Goal: Information Seeking & Learning: Learn about a topic

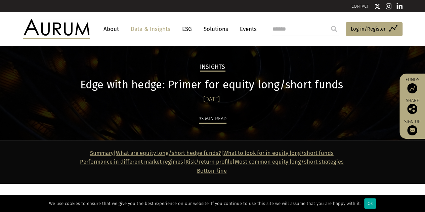
click at [286, 53] on div "Insights Edge with hedge: Primer for equity long/short funds 30/09/2025 33 min …" at bounding box center [212, 93] width 425 height 94
click at [56, 27] on img at bounding box center [56, 29] width 67 height 20
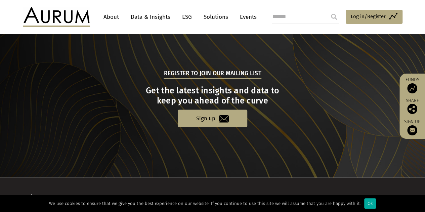
scroll to position [666, 0]
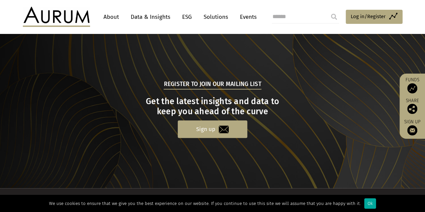
click at [209, 135] on link "Sign up" at bounding box center [213, 129] width 70 height 17
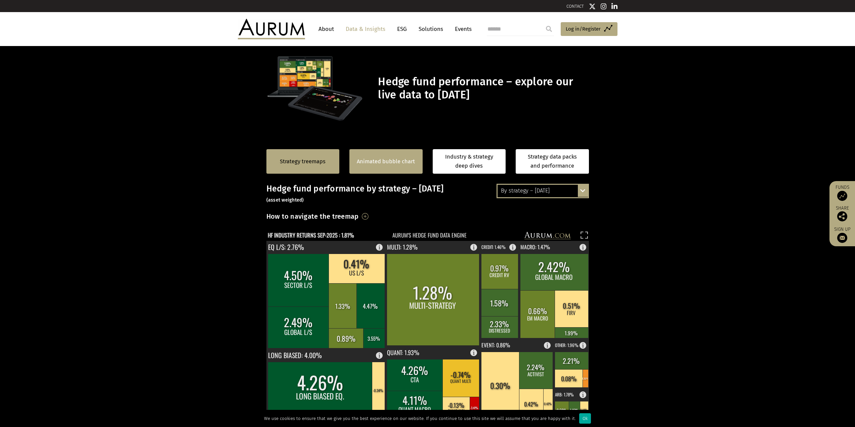
click at [409, 167] on div "Animated bubble chart" at bounding box center [386, 161] width 73 height 25
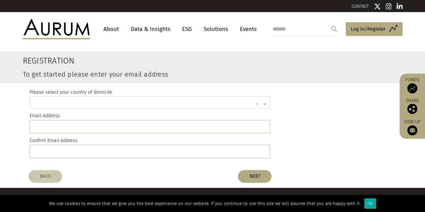
scroll to position [2, 0]
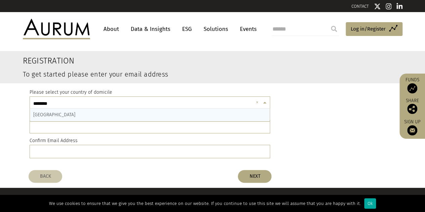
type input "*********"
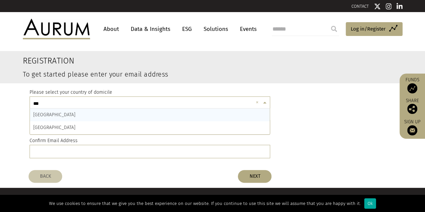
type input "****"
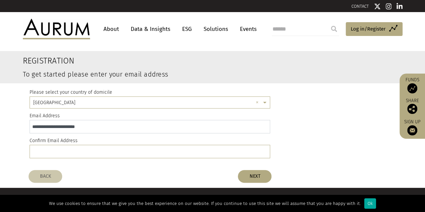
type input "**********"
click at [257, 174] on button "NEXT" at bounding box center [255, 176] width 34 height 13
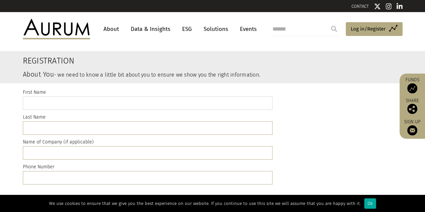
click at [55, 106] on input "text" at bounding box center [148, 102] width 250 height 13
type input "******"
type input "***"
type input "**********"
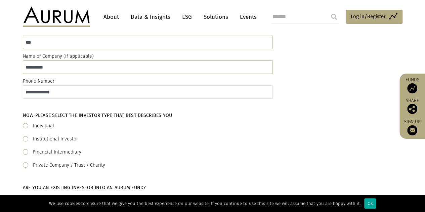
scroll to position [101, 0]
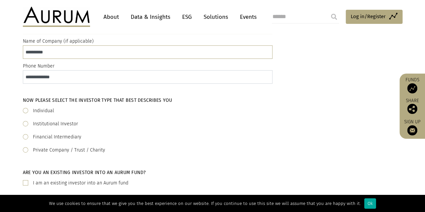
type input "**********"
click at [45, 108] on label "Individual" at bounding box center [43, 111] width 21 height 8
click at [54, 125] on label "Institutional Investor" at bounding box center [55, 124] width 45 height 8
click at [47, 112] on label "Individual" at bounding box center [43, 111] width 21 height 8
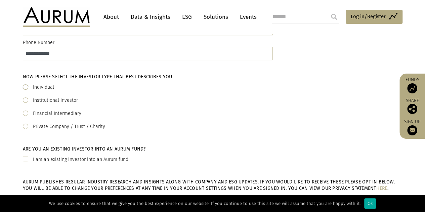
scroll to position [134, 0]
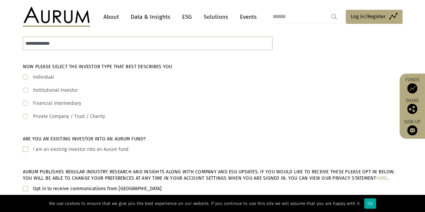
click at [66, 89] on label "Institutional Investor" at bounding box center [55, 90] width 45 height 8
click at [49, 148] on label "I am an existing investor into an Aurum fund" at bounding box center [80, 150] width 95 height 8
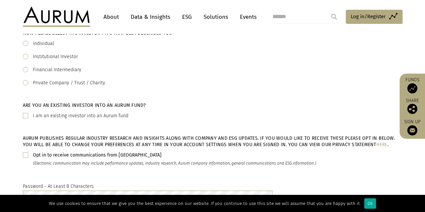
click at [67, 116] on label "I am an existing investor into an Aurum fund" at bounding box center [80, 116] width 95 height 8
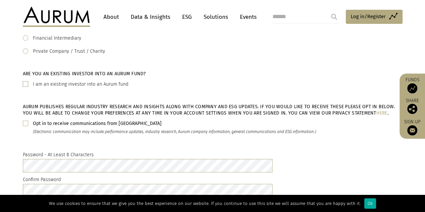
scroll to position [235, 0]
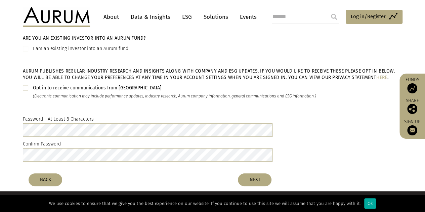
click at [78, 86] on b "Opt in to receive communications from Aurum" at bounding box center [97, 88] width 129 height 6
click at [77, 87] on b "Opt in to receive communications from Aurum" at bounding box center [97, 88] width 129 height 6
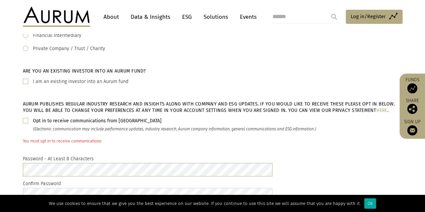
scroll to position [202, 0]
click at [25, 121] on span at bounding box center [25, 121] width 5 height 5
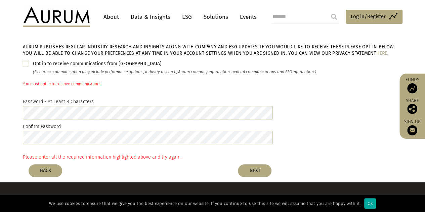
scroll to position [269, 0]
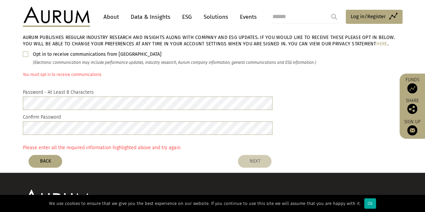
click at [249, 159] on button "NEXT" at bounding box center [255, 161] width 34 height 13
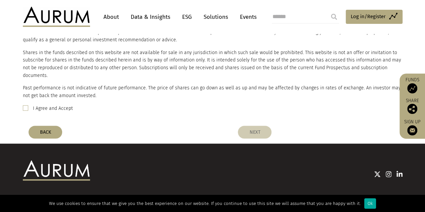
scroll to position [571, 0]
click at [27, 105] on span at bounding box center [25, 107] width 5 height 5
click at [255, 126] on button "NEXT" at bounding box center [255, 132] width 34 height 13
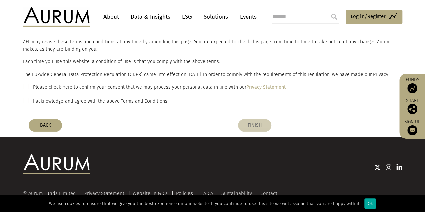
scroll to position [144, 0]
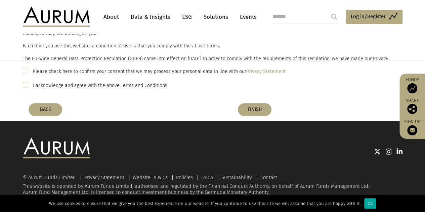
click at [63, 70] on label "Please check here to confirm your consent that we may process your personal dat…" at bounding box center [159, 72] width 253 height 8
click at [53, 83] on label "I acknowledge and agree with the above Terms and Conditions" at bounding box center [100, 86] width 134 height 8
click at [258, 107] on button "FINISH" at bounding box center [255, 109] width 34 height 13
click at [251, 109] on button "FINISH" at bounding box center [255, 109] width 34 height 13
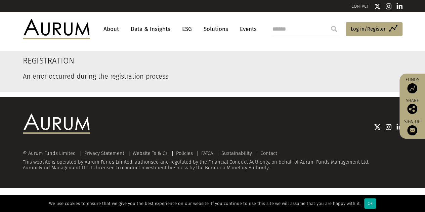
scroll to position [0, 0]
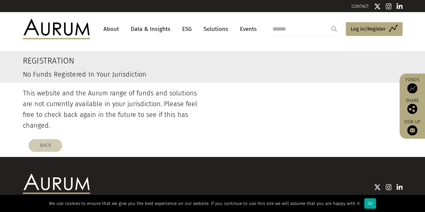
click at [54, 139] on button "BACK" at bounding box center [46, 145] width 34 height 13
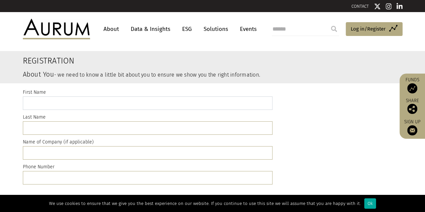
click at [70, 104] on input "text" at bounding box center [148, 102] width 250 height 13
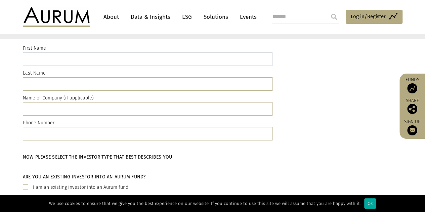
scroll to position [34, 0]
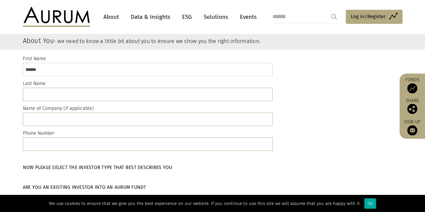
type input "******"
type input "***"
type input "*"
type input "**********"
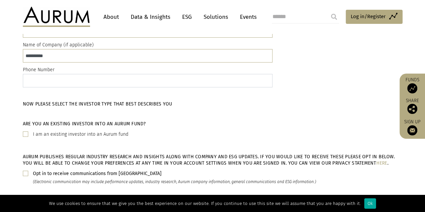
scroll to position [134, 0]
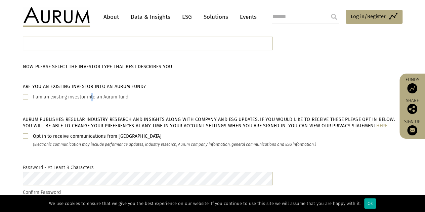
click at [90, 99] on label "I am an existing investor into an Aurum fund" at bounding box center [80, 97] width 95 height 8
click at [24, 97] on span at bounding box center [25, 96] width 5 height 5
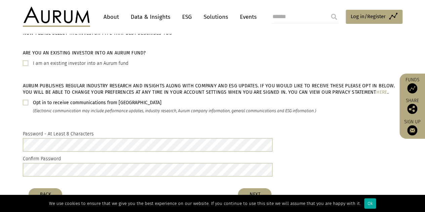
click at [28, 101] on div "Opt in to receive communications from Aurum (Electronic communication may inclu…" at bounding box center [213, 107] width 380 height 16
click at [27, 102] on span at bounding box center [25, 102] width 5 height 5
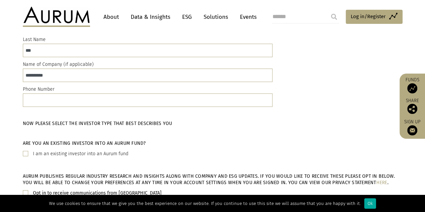
scroll to position [67, 0]
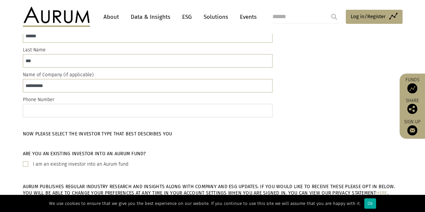
click at [113, 108] on input "text" at bounding box center [148, 110] width 250 height 13
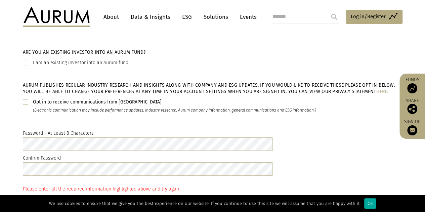
scroll to position [262, 0]
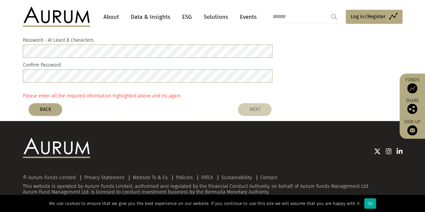
type input "**********"
click at [260, 110] on button "NEXT" at bounding box center [255, 109] width 34 height 13
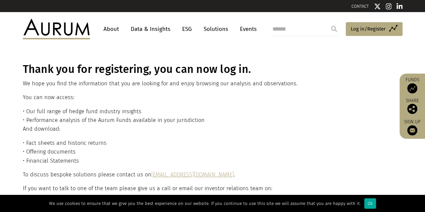
click at [280, 89] on div "Thank you for registering, you can now log in. We hope you find the information…" at bounding box center [212, 160] width 378 height 194
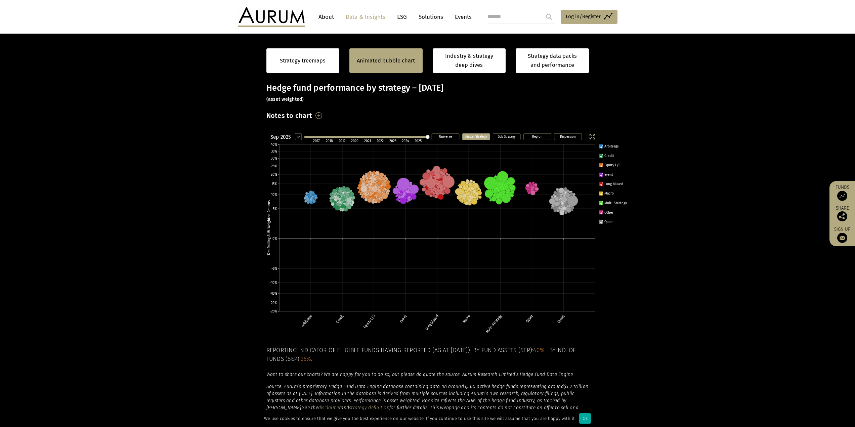
scroll to position [101, 0]
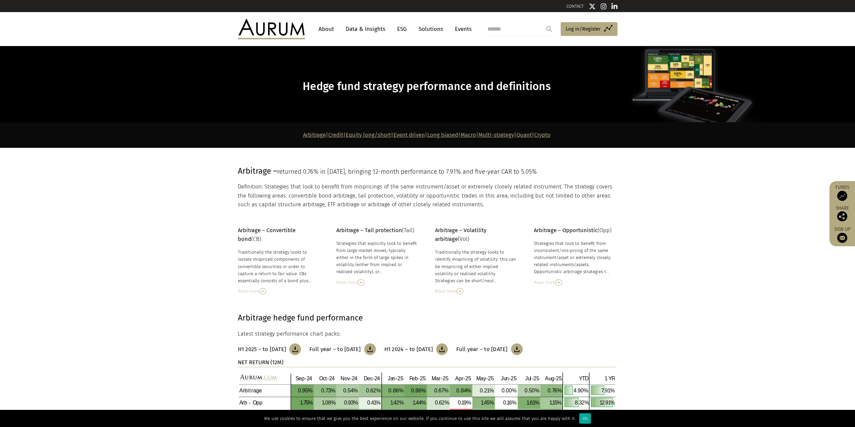
click at [406, 171] on span "returned 0.76% in [DATE], bringing 12-month performance to 7.91% and five-year …" at bounding box center [407, 171] width 260 height 7
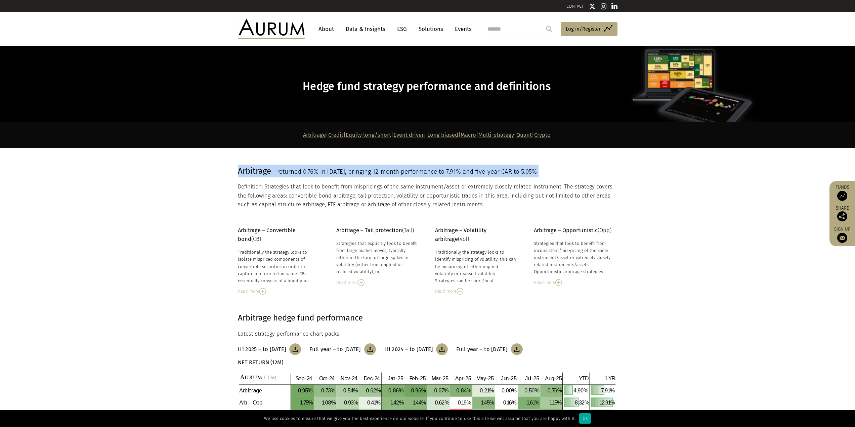
click at [406, 171] on span "returned 0.76% in [DATE], bringing 12-month performance to 7.91% and five-year …" at bounding box center [407, 171] width 260 height 7
click at [439, 173] on span "returned 0.76% in August 25, bringing 12-month performance to 7.91% and five-ye…" at bounding box center [407, 171] width 260 height 7
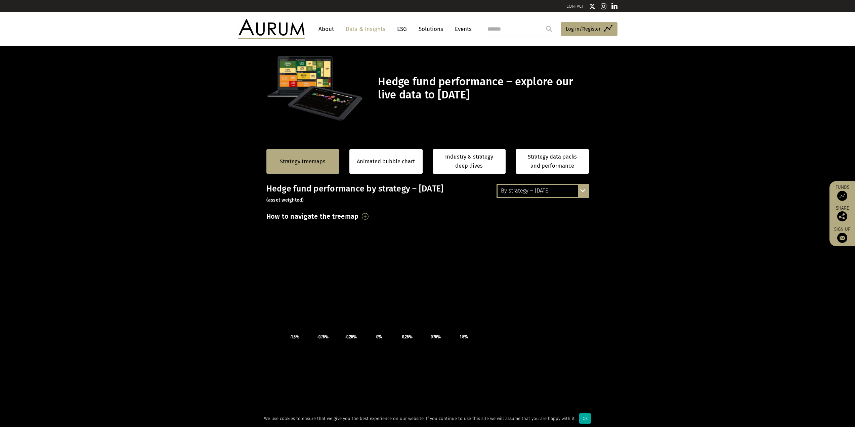
scroll to position [85, 0]
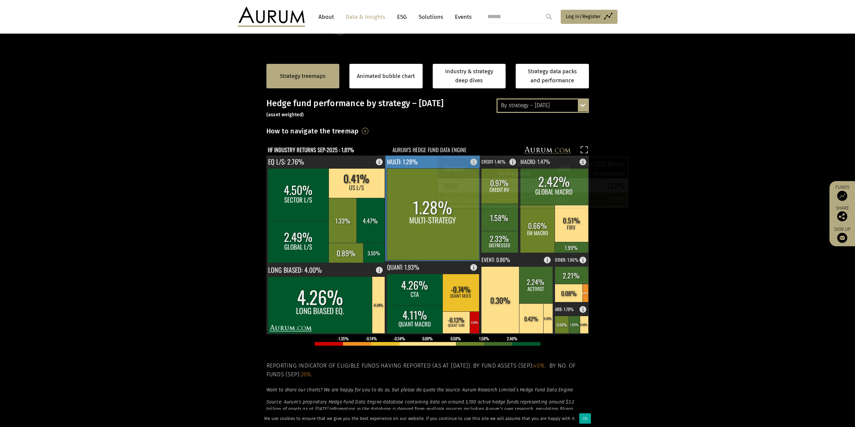
click at [419, 195] on rect at bounding box center [433, 214] width 92 height 92
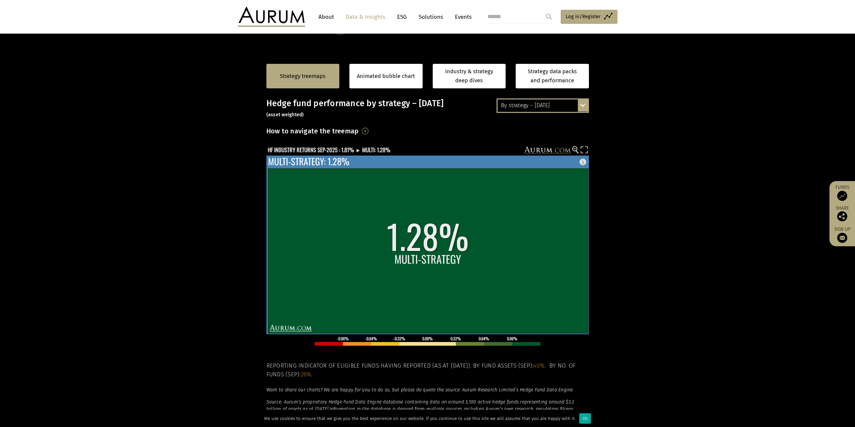
click at [435, 263] on rect at bounding box center [428, 250] width 321 height 165
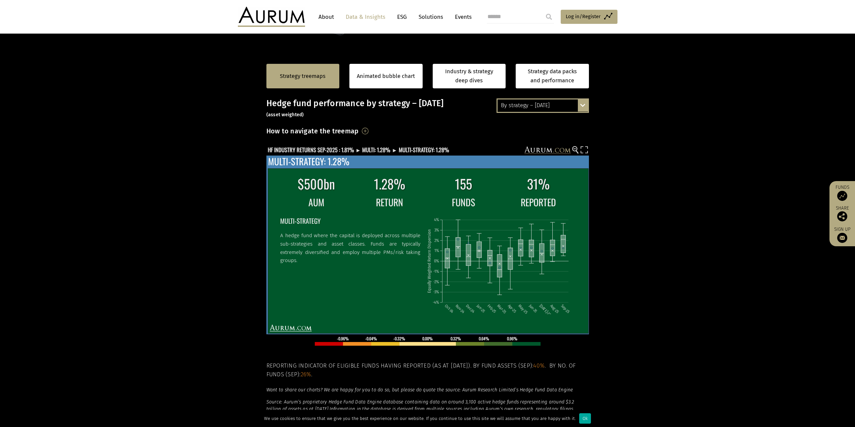
click at [376, 254] on p "A hedge fund where the capital is deployed across multiple sub-strategies and a…" at bounding box center [350, 248] width 140 height 33
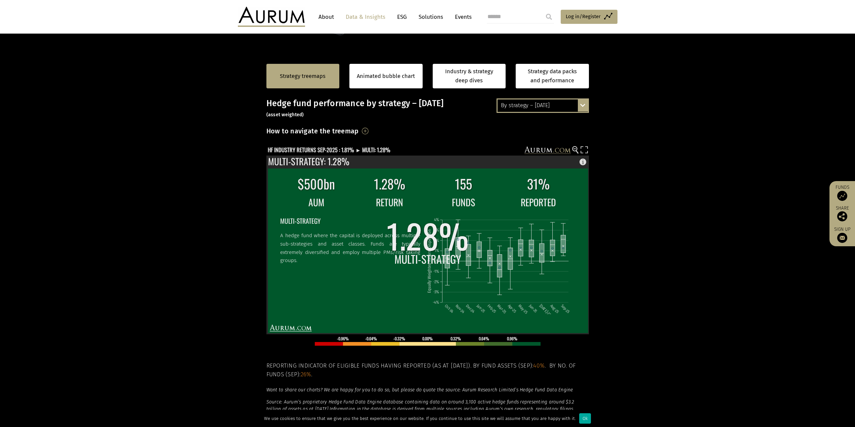
click at [376, 254] on rect at bounding box center [428, 250] width 321 height 165
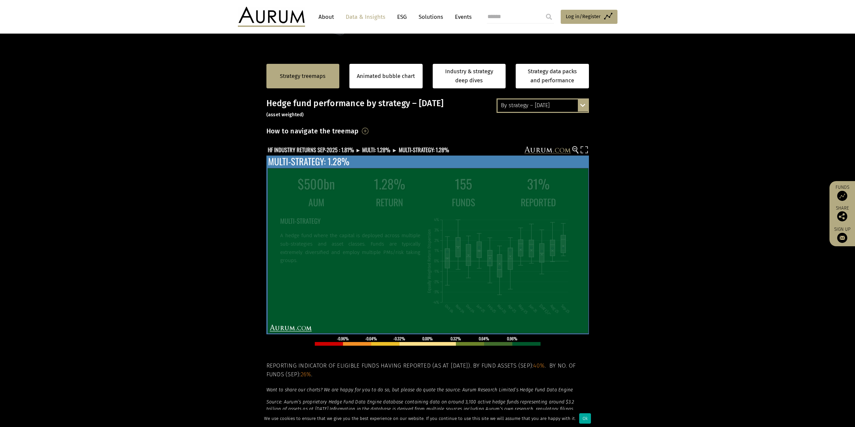
click at [379, 253] on p "A hedge fund where the capital is deployed across multiple sub-strategies and a…" at bounding box center [350, 248] width 140 height 33
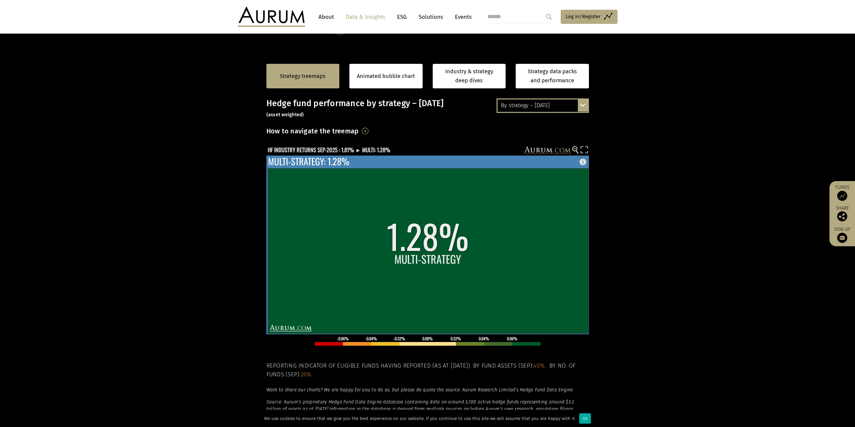
click at [379, 253] on rect at bounding box center [428, 250] width 321 height 165
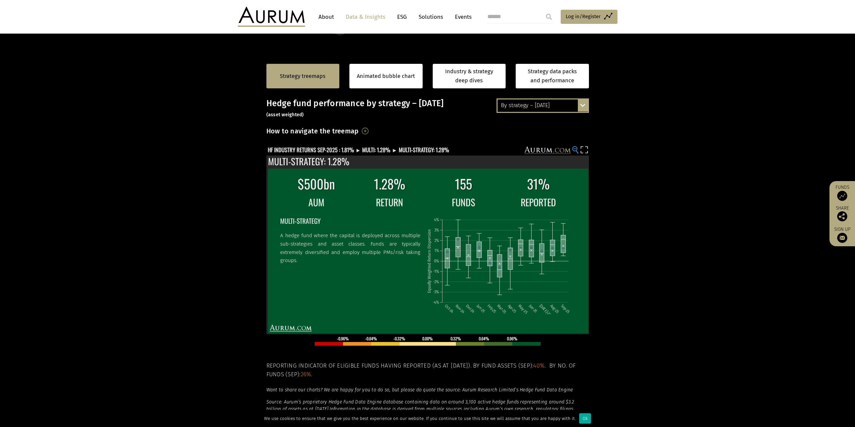
click at [575, 151] on circle at bounding box center [575, 149] width 4 height 4
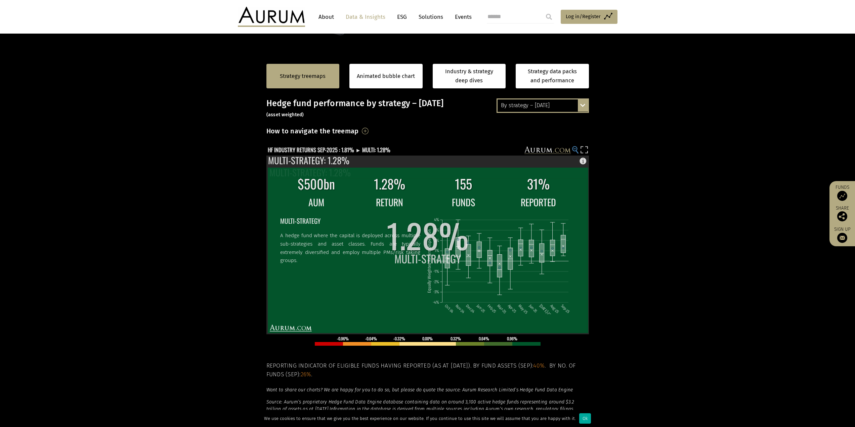
click at [575, 151] on circle at bounding box center [575, 149] width 4 height 4
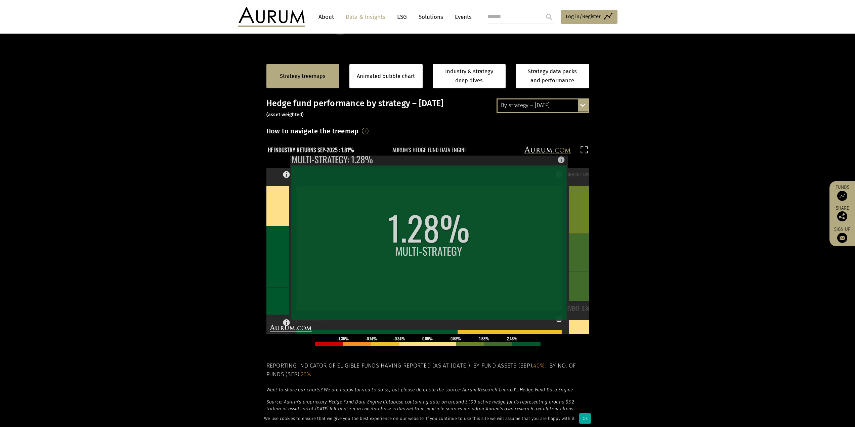
click at [575, 151] on rect at bounding box center [423, 150] width 313 height 9
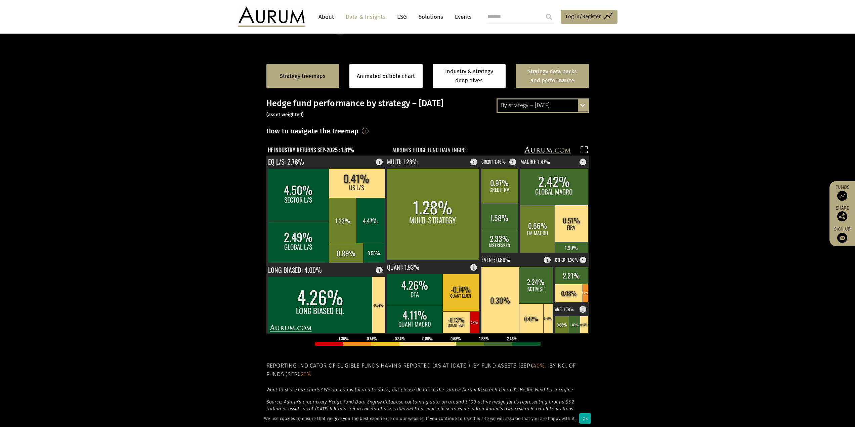
click at [559, 79] on link "Strategy data packs and performance" at bounding box center [552, 76] width 73 height 25
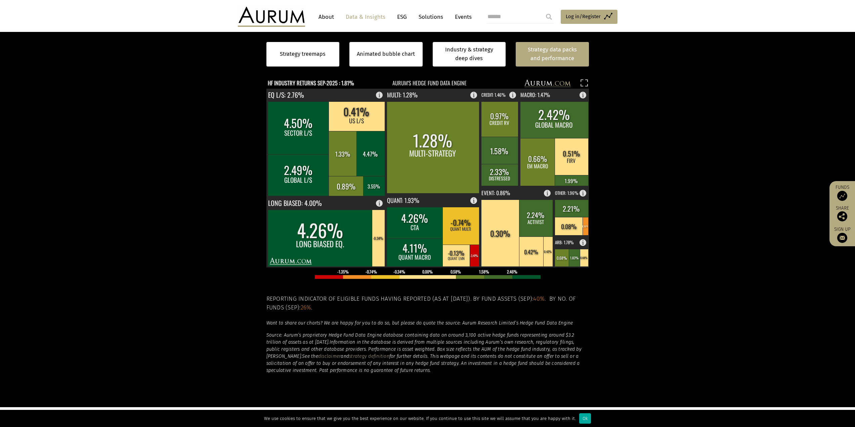
scroll to position [153, 0]
click at [472, 257] on rect at bounding box center [474, 255] width 9 height 22
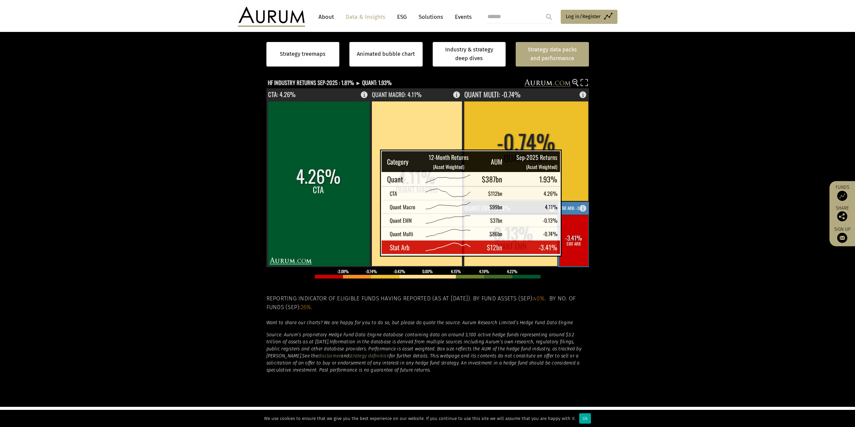
click at [575, 248] on rect at bounding box center [574, 240] width 29 height 51
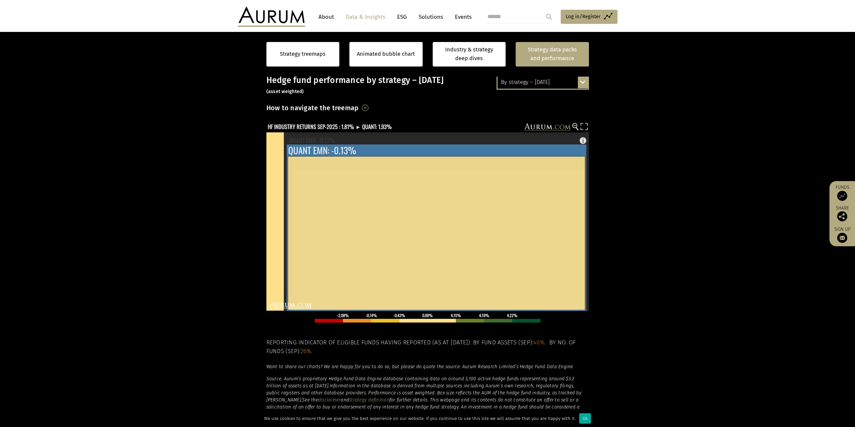
scroll to position [119, 0]
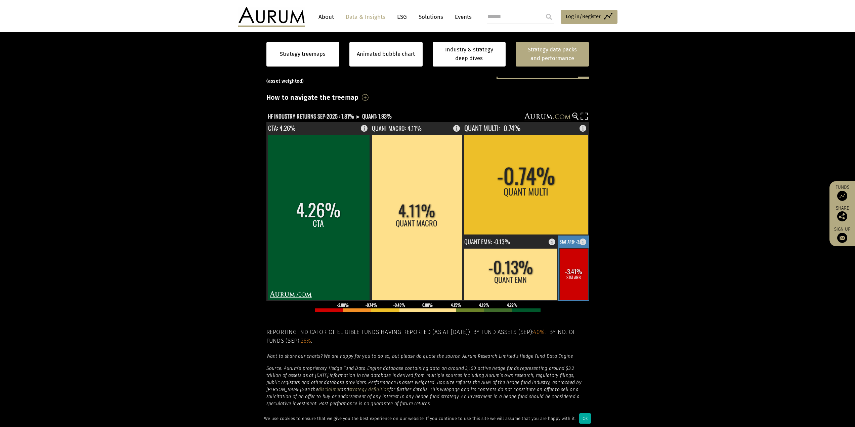
click at [576, 266] on rect at bounding box center [574, 273] width 29 height 51
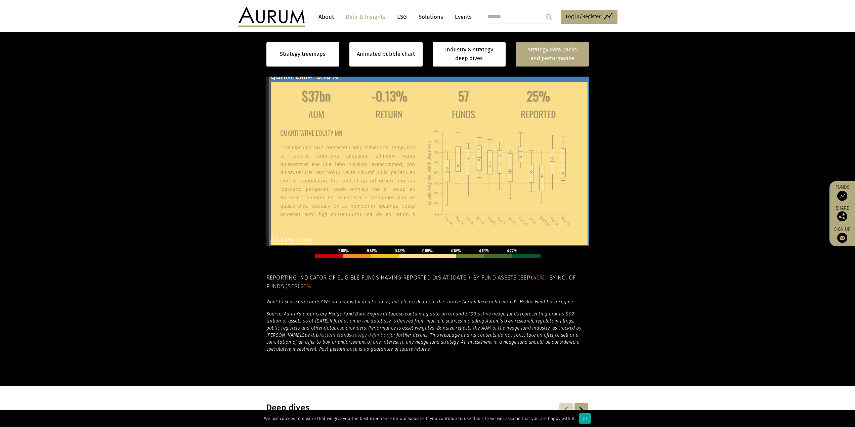
scroll to position [186, 0]
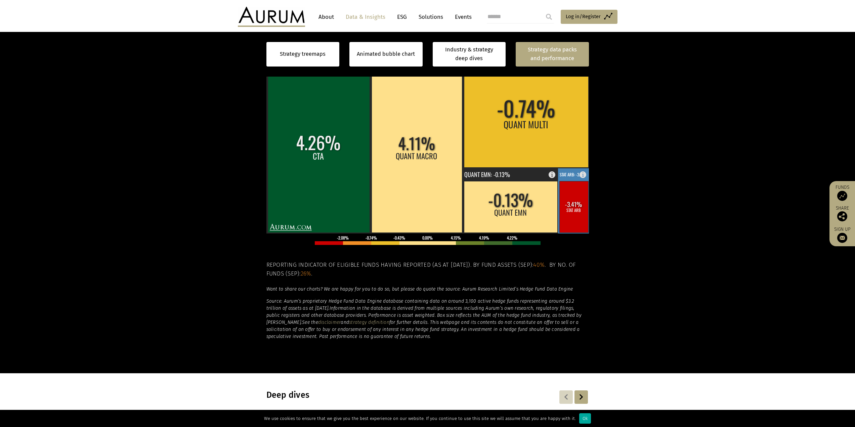
click at [581, 217] on rect at bounding box center [574, 206] width 29 height 51
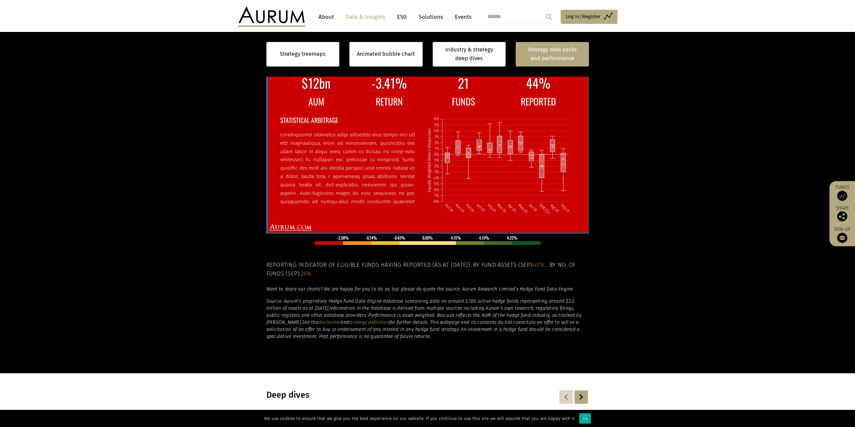
scroll to position [179, 0]
click at [389, 216] on div "$12bn -3.41% 21 44% AUM RETURN FUNDS REPORTED STATISTICAL ARBITRAGE Oct-24 Nov-…" at bounding box center [428, 144] width 323 height 179
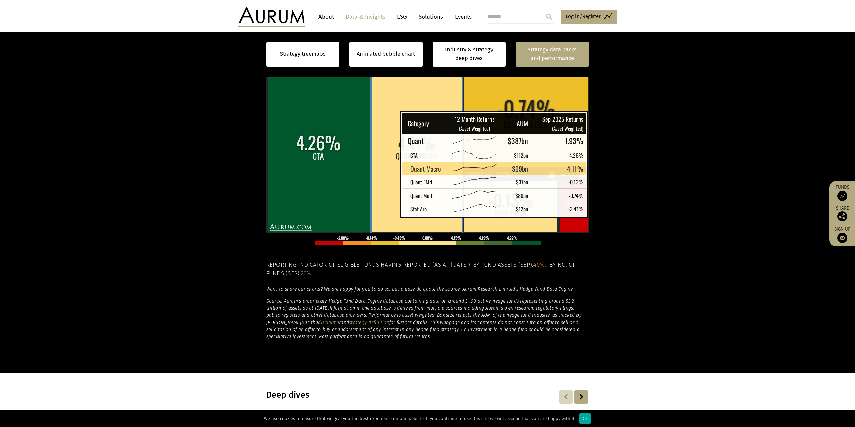
click at [384, 209] on rect at bounding box center [417, 150] width 90 height 165
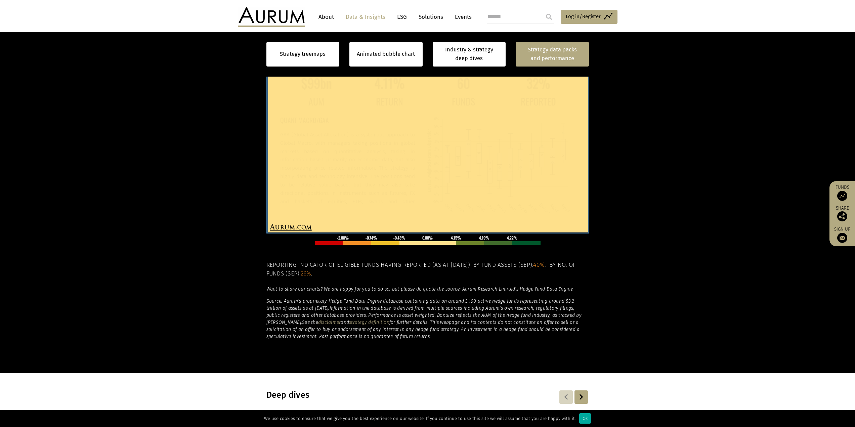
click at [384, 209] on td "QUANT MACRO/GAA GAA (Global Asset Allocation) is a systematic approach to Globa…" at bounding box center [353, 163] width 146 height 106
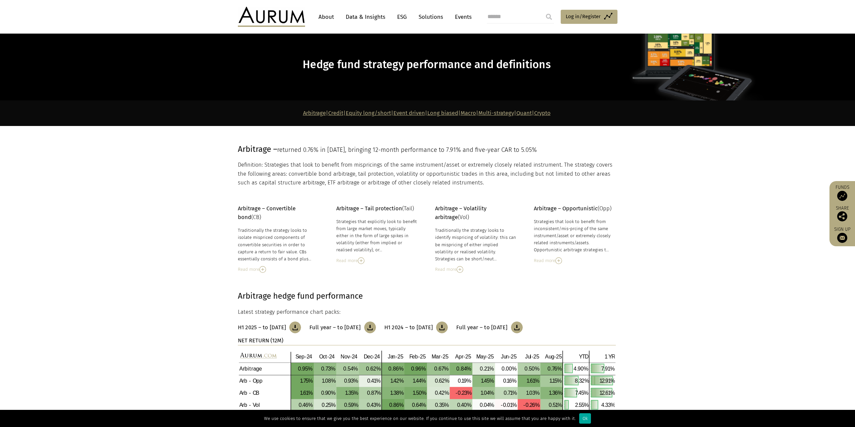
scroll to position [34, 0]
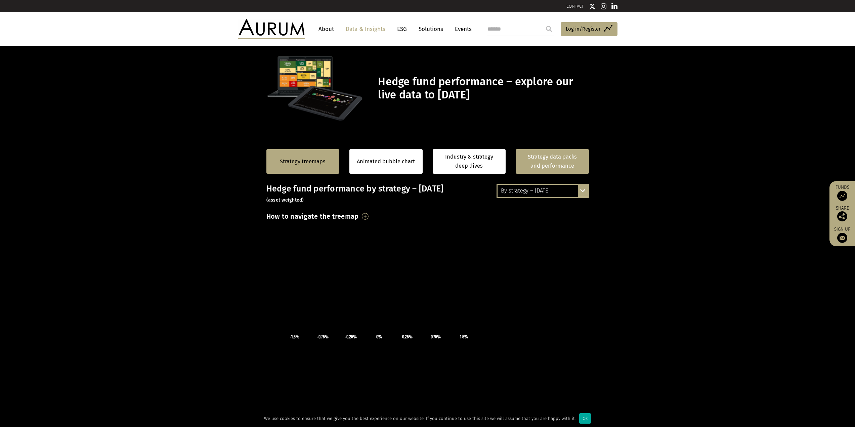
click at [523, 162] on link "Strategy data packs and performance" at bounding box center [552, 161] width 73 height 25
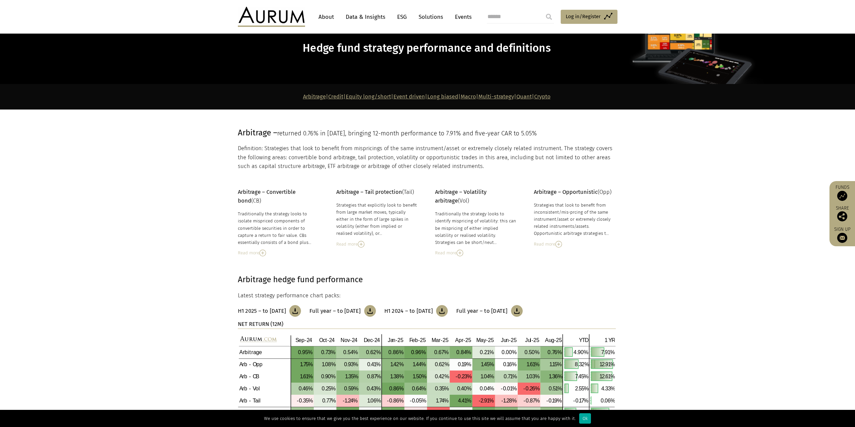
scroll to position [101, 0]
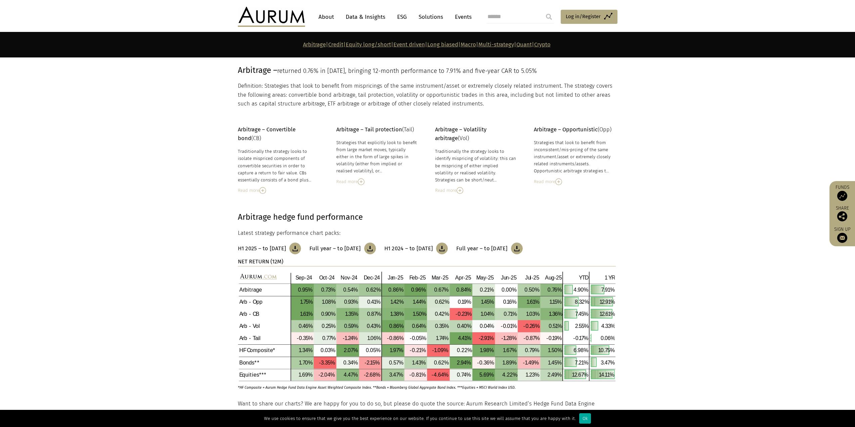
click at [419, 94] on p "Definition: Strategies that look to benefit from mispricings of the same instru…" at bounding box center [427, 95] width 378 height 27
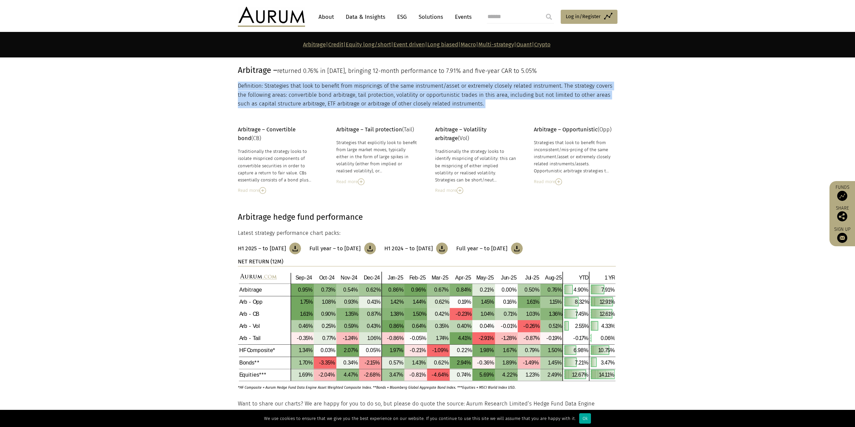
click at [419, 94] on p "Definition: Strategies that look to benefit from mispricings of the same instru…" at bounding box center [427, 95] width 378 height 27
click at [387, 100] on p "Definition: Strategies that look to benefit from mispricings of the same instru…" at bounding box center [427, 95] width 378 height 27
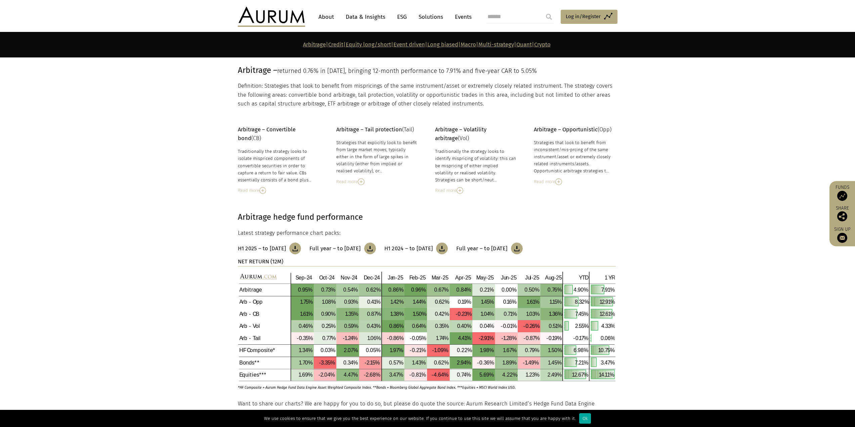
click at [258, 189] on div "Read more" at bounding box center [279, 190] width 82 height 7
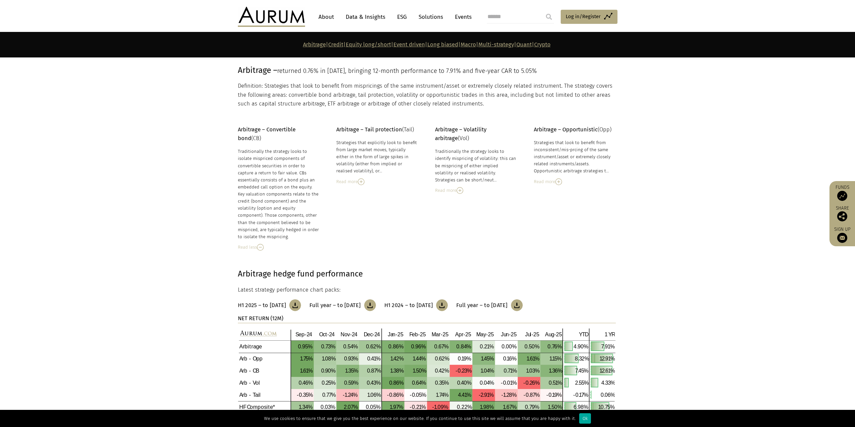
click at [260, 244] on img at bounding box center [260, 247] width 7 height 7
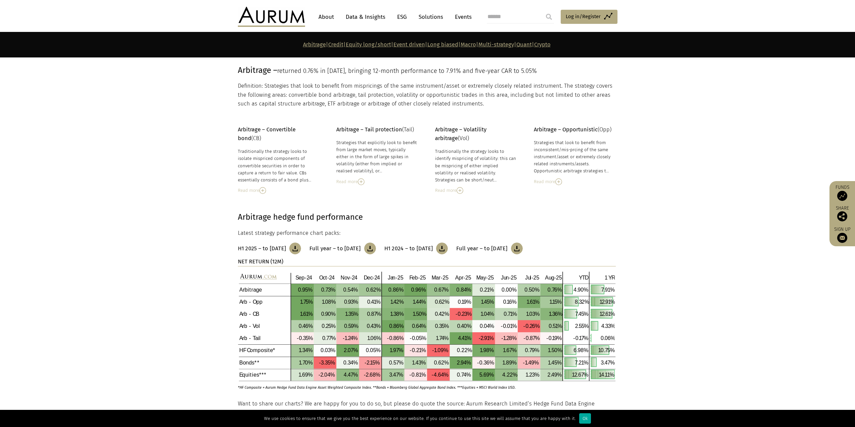
click at [362, 179] on img at bounding box center [361, 181] width 7 height 7
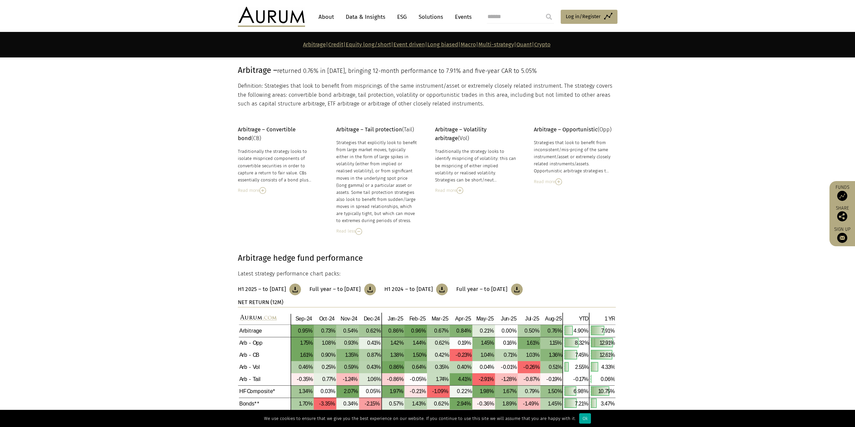
click at [358, 232] on img at bounding box center [359, 231] width 7 height 7
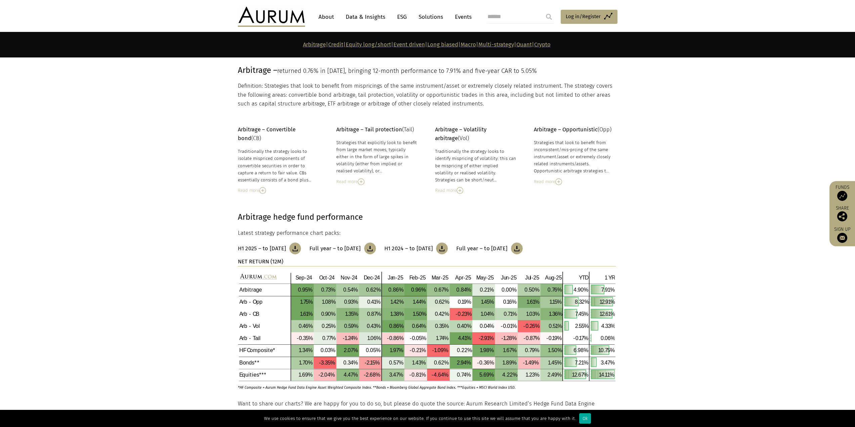
click at [356, 183] on div "Read more" at bounding box center [377, 181] width 82 height 7
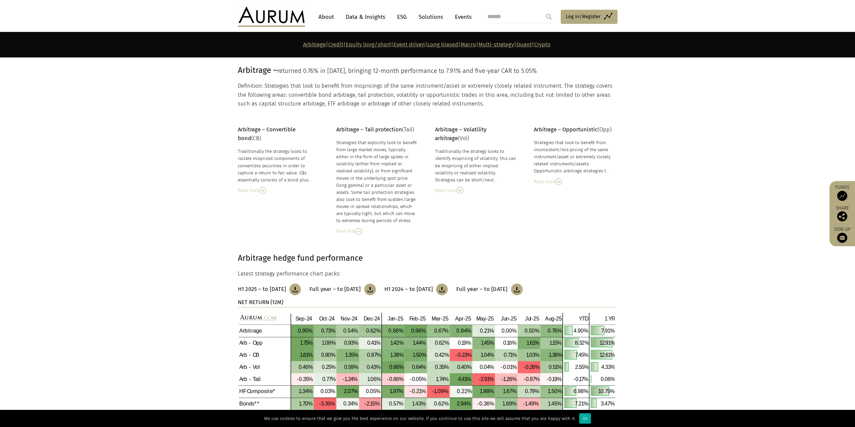
click at [454, 190] on div "Read more" at bounding box center [476, 190] width 82 height 7
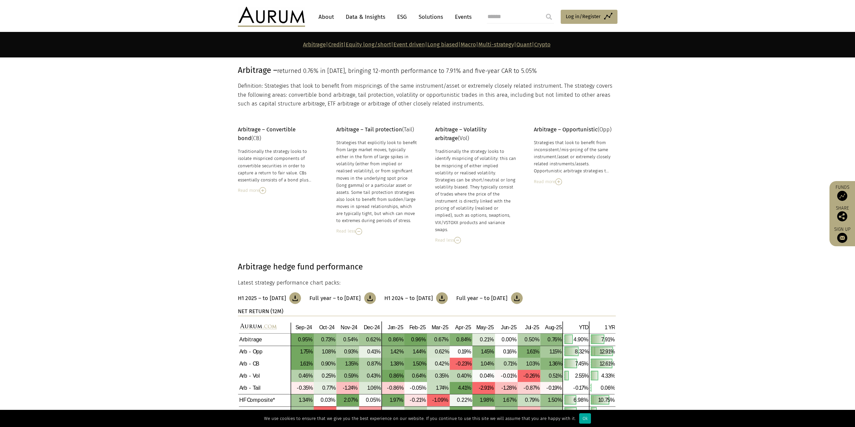
click at [358, 232] on img at bounding box center [359, 231] width 7 height 7
click at [559, 179] on img at bounding box center [559, 181] width 7 height 7
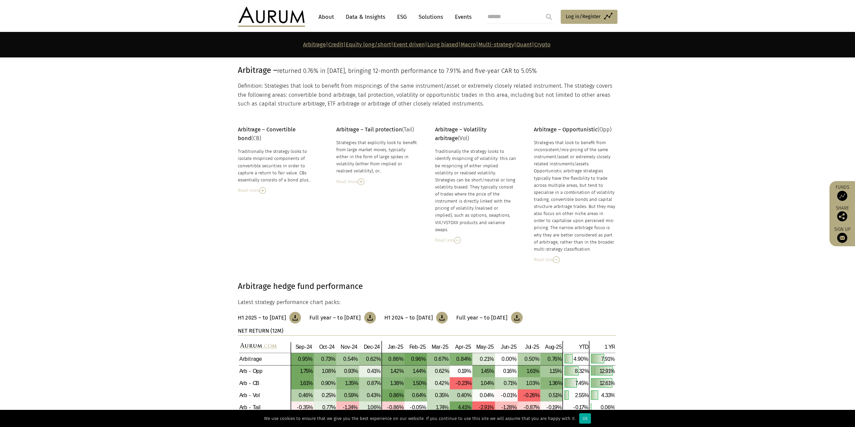
click at [565, 185] on div "Strategies that look to benefit from inconsistent/mis-prcing of the same instru…" at bounding box center [575, 196] width 82 height 114
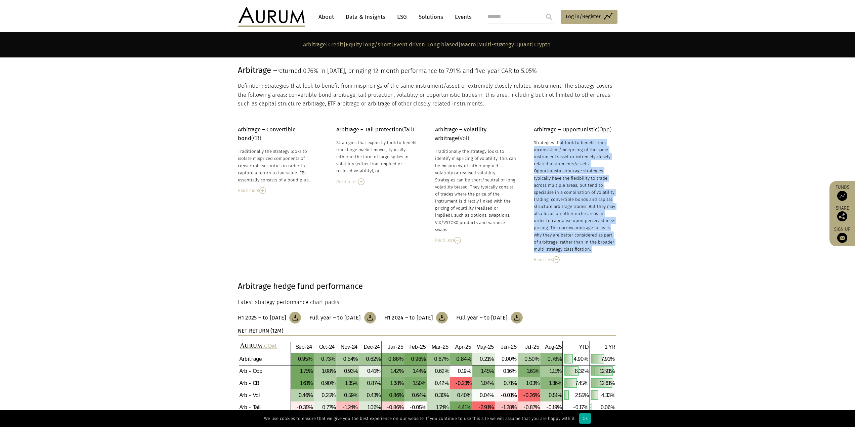
click at [565, 185] on div "Strategies that look to benefit from inconsistent/mis-prcing of the same instru…" at bounding box center [575, 196] width 82 height 114
click at [579, 190] on div "Strategies that look to benefit from inconsistent/mis-prcing of the same instru…" at bounding box center [575, 196] width 82 height 114
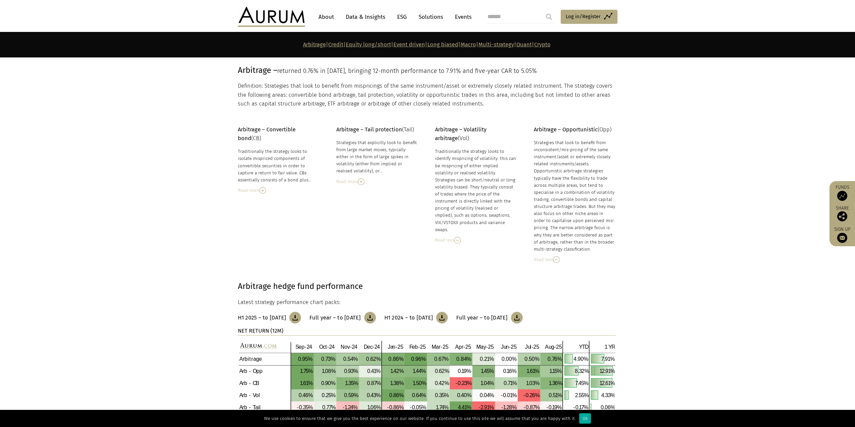
click at [361, 182] on img at bounding box center [361, 181] width 7 height 7
click at [347, 229] on div "Read less" at bounding box center [377, 231] width 82 height 7
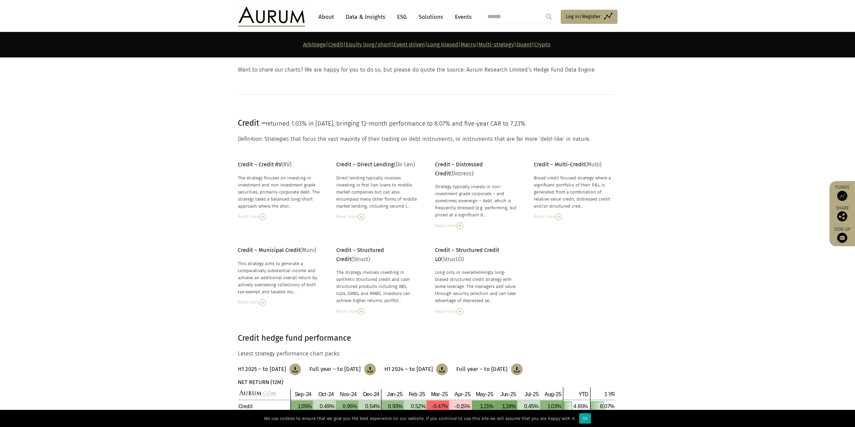
scroll to position [538, 0]
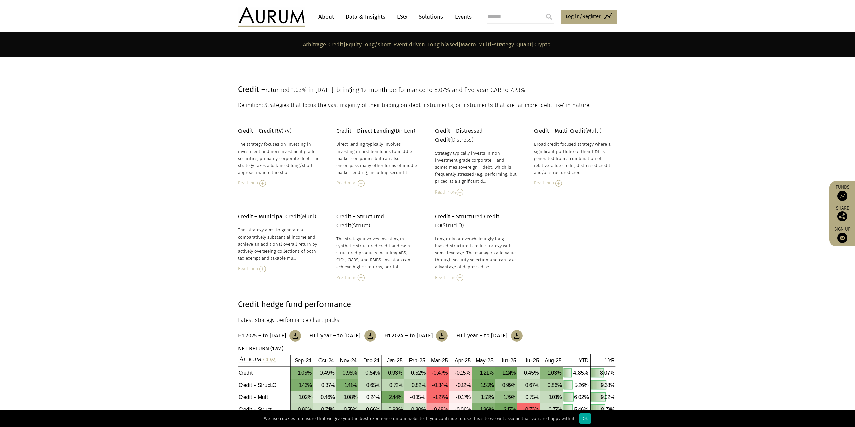
click at [263, 184] on img at bounding box center [262, 183] width 7 height 7
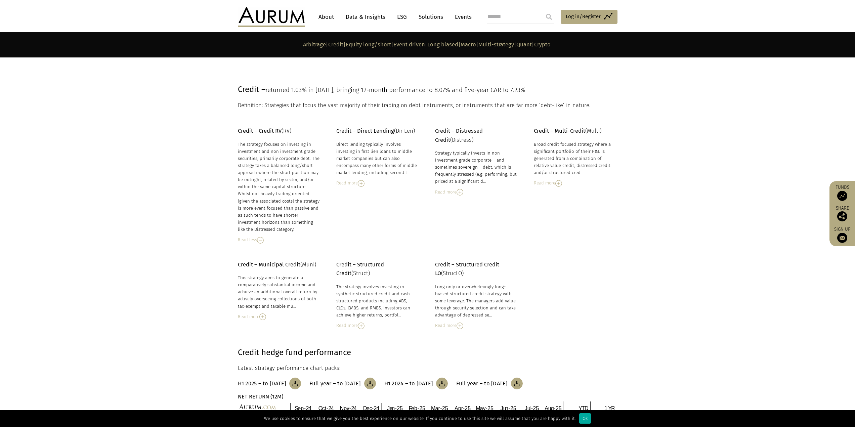
click at [281, 186] on div "The strategy focuses on investing in investment and non investment grade securi…" at bounding box center [279, 187] width 82 height 92
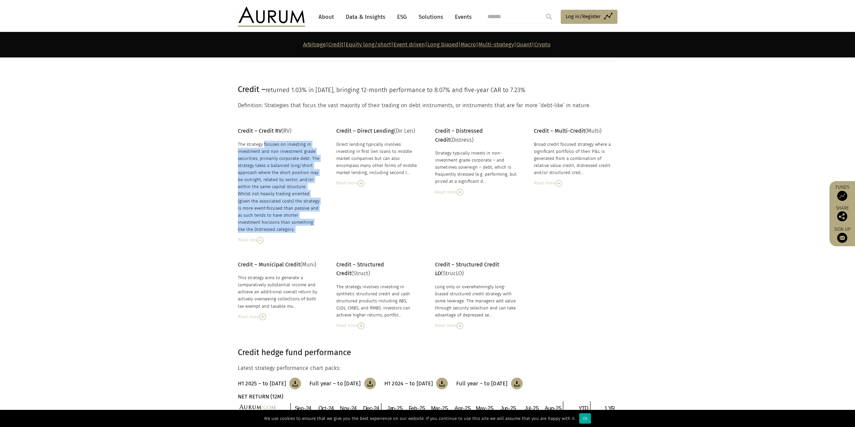
click at [281, 186] on div "The strategy focuses on investing in investment and non investment grade securi…" at bounding box center [279, 187] width 82 height 92
click at [281, 187] on div "The strategy focuses on investing in investment and non investment grade securi…" at bounding box center [279, 187] width 82 height 92
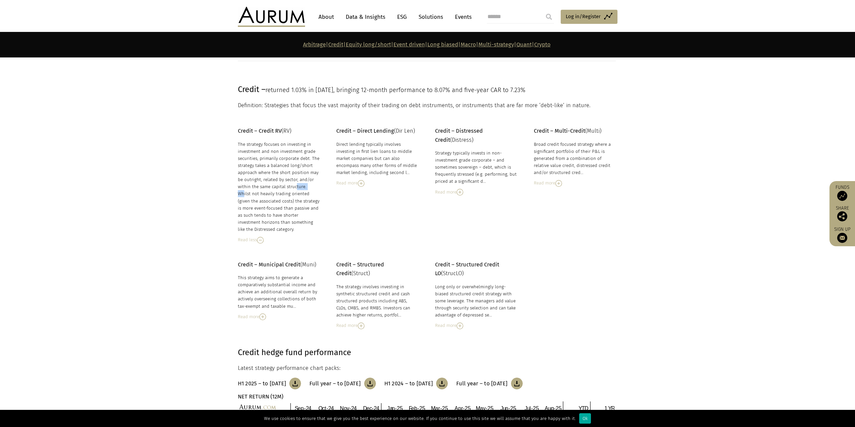
click at [281, 187] on div "The strategy focuses on investing in investment and non investment grade securi…" at bounding box center [279, 187] width 82 height 92
click at [273, 186] on div "The strategy focuses on investing in investment and non investment grade securi…" at bounding box center [279, 187] width 82 height 92
click at [342, 177] on div "Direct lending typically involves investing in first lien loans to middle marke…" at bounding box center [377, 164] width 82 height 46
click at [342, 180] on div "Read more" at bounding box center [377, 182] width 82 height 7
click at [454, 193] on div "Read more" at bounding box center [476, 192] width 82 height 7
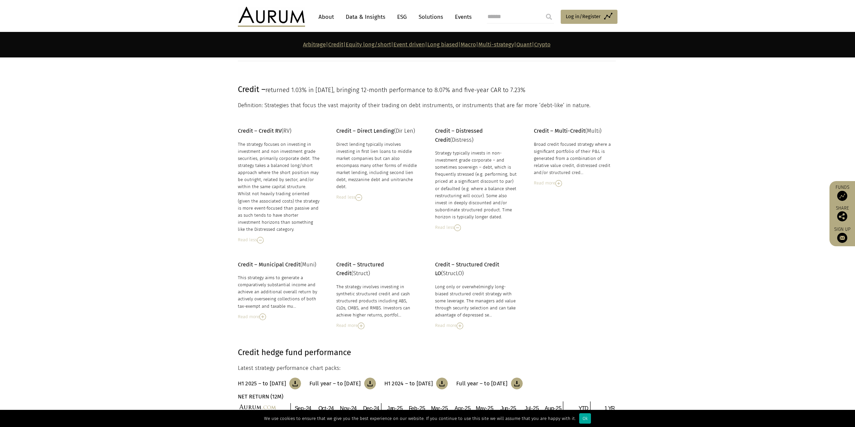
click at [368, 173] on div "Direct lending typically involves investing in first lien loans to middle marke…" at bounding box center [377, 166] width 82 height 50
click at [394, 166] on div "Direct lending typically involves investing in first lien loans to middle marke…" at bounding box center [377, 166] width 82 height 50
click at [448, 224] on div "Read less" at bounding box center [476, 227] width 82 height 7
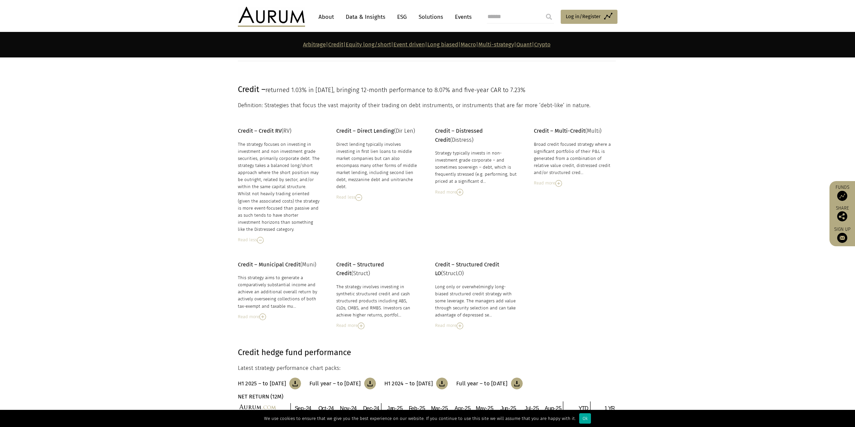
click at [452, 189] on div "Read more" at bounding box center [476, 192] width 82 height 7
click at [461, 193] on div "Strategy typically invests in non-investment grade corporate – and sometimes so…" at bounding box center [476, 185] width 82 height 71
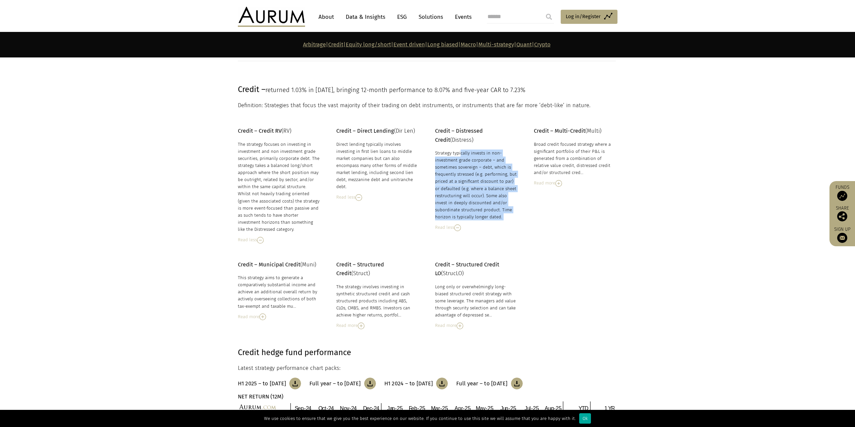
click at [461, 194] on div "Strategy typically invests in non-investment grade corporate – and sometimes so…" at bounding box center [476, 185] width 82 height 71
click at [482, 202] on div "Strategy typically invests in non-investment grade corporate – and sometimes so…" at bounding box center [476, 185] width 82 height 71
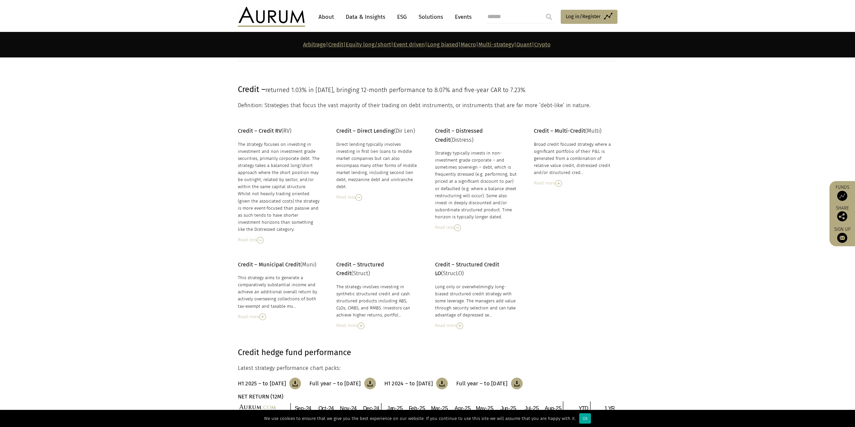
click at [478, 188] on div "Strategy typically invests in non-investment grade corporate – and sometimes so…" at bounding box center [476, 185] width 82 height 71
click at [472, 189] on div "Strategy typically invests in non-investment grade corporate – and sometimes so…" at bounding box center [476, 185] width 82 height 71
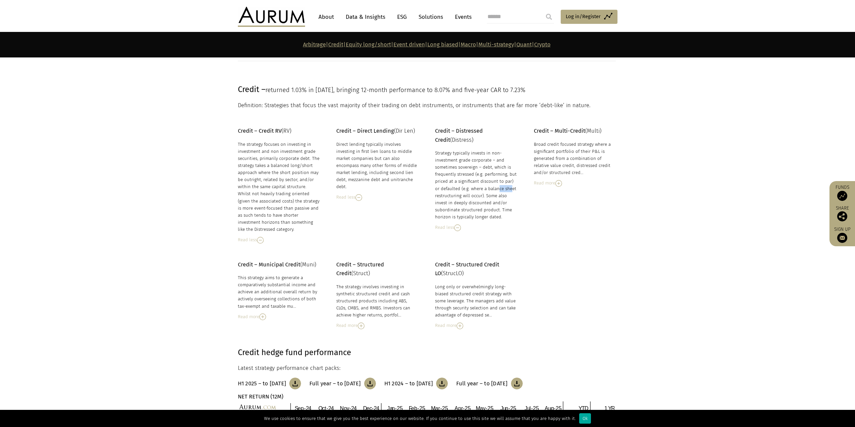
click at [472, 187] on div "Strategy typically invests in non-investment grade corporate – and sometimes so…" at bounding box center [476, 185] width 82 height 71
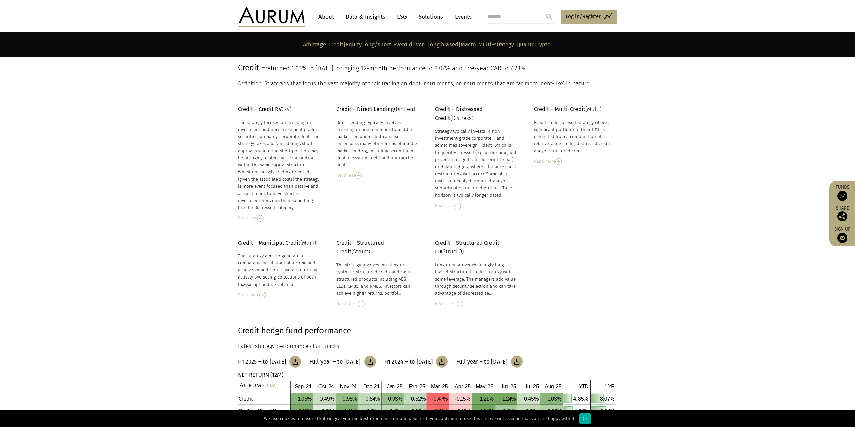
scroll to position [571, 0]
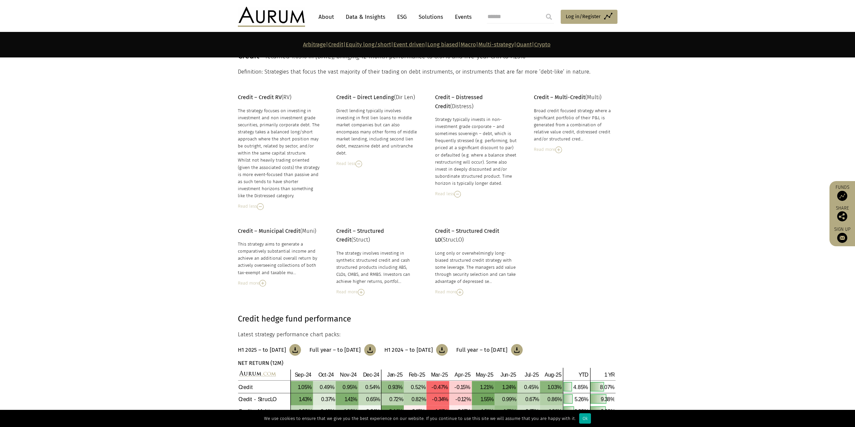
click at [555, 147] on div "Read more" at bounding box center [575, 149] width 82 height 7
click at [556, 150] on img at bounding box center [556, 150] width 7 height 7
click at [556, 150] on img at bounding box center [559, 150] width 7 height 7
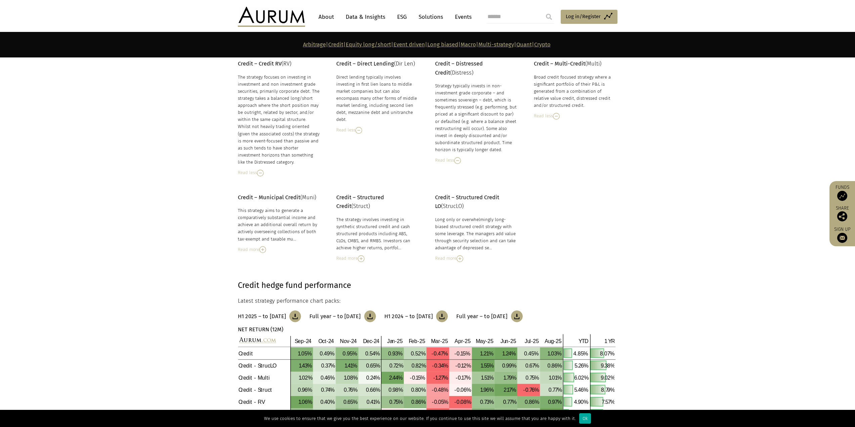
click at [259, 251] on div "Read more" at bounding box center [279, 249] width 82 height 7
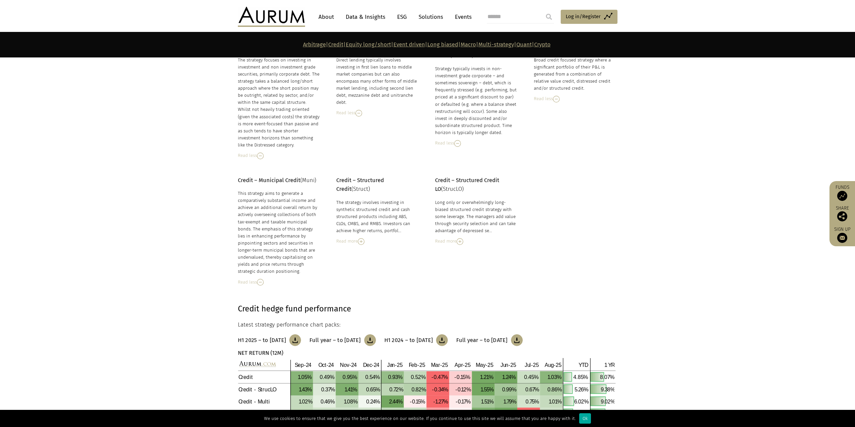
scroll to position [639, 0]
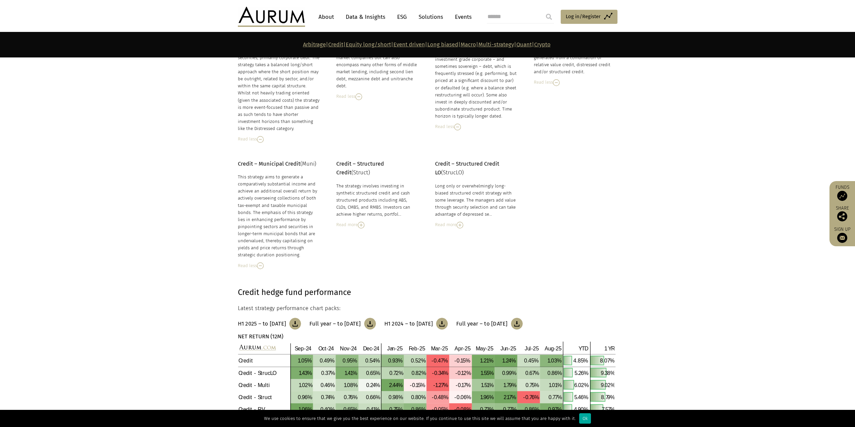
click at [344, 224] on div "Read more" at bounding box center [377, 224] width 82 height 7
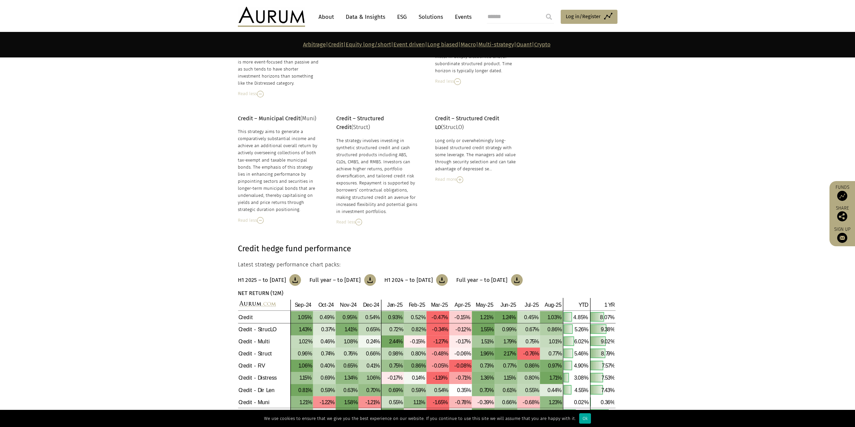
scroll to position [672, 0]
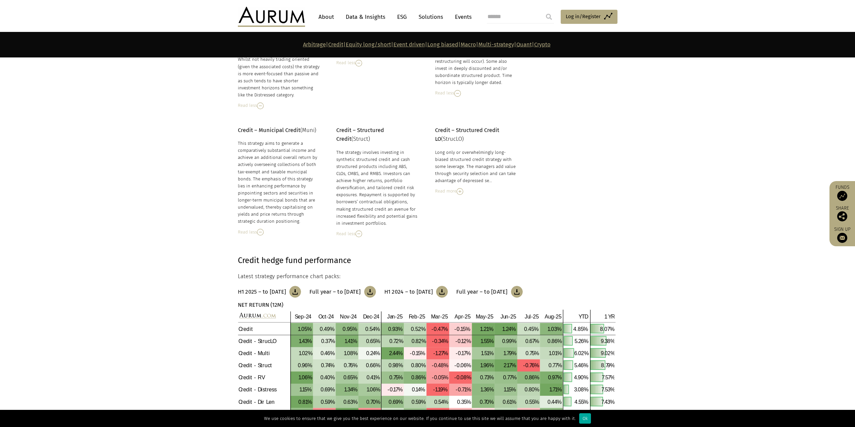
drag, startPoint x: 345, startPoint y: 224, endPoint x: 361, endPoint y: 205, distance: 24.6
click at [361, 205] on div "The strategy involves investing in synthetic structured credit and cash structu…" at bounding box center [377, 188] width 82 height 78
click at [450, 188] on div "Read more" at bounding box center [476, 191] width 82 height 7
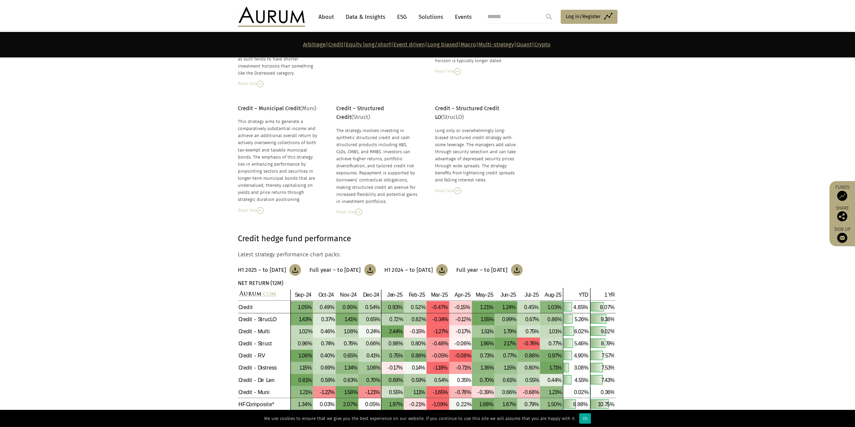
scroll to position [706, 0]
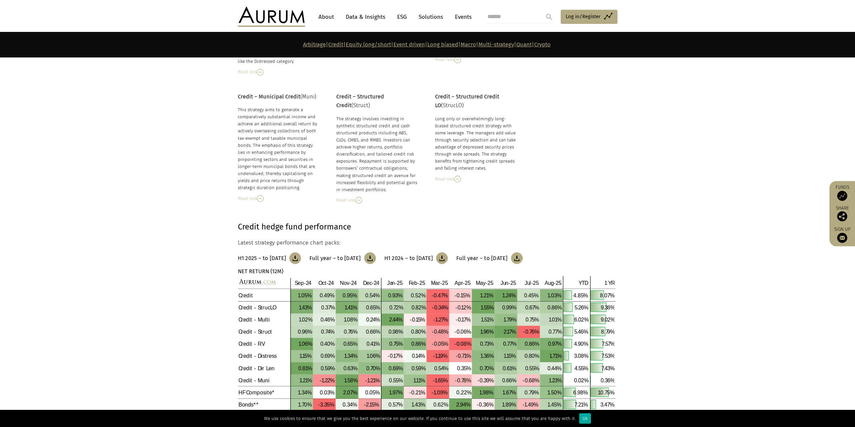
click at [830, 206] on aside "Funds Share Sign up" at bounding box center [843, 213] width 26 height 65
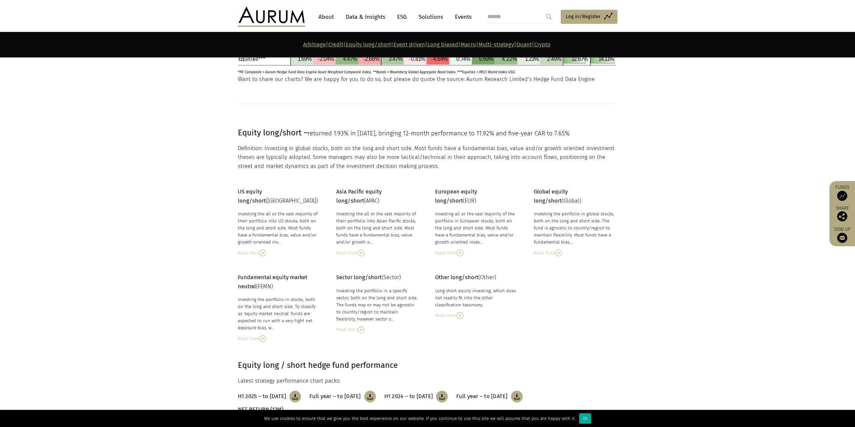
scroll to position [1076, 0]
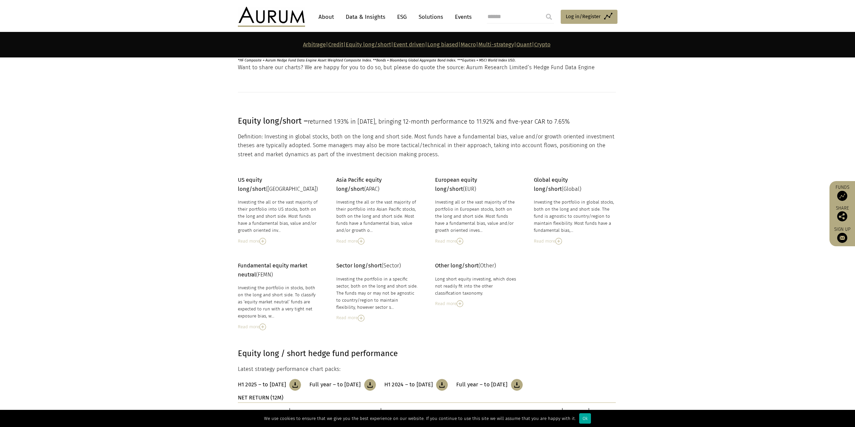
click at [256, 238] on div "Read more" at bounding box center [279, 241] width 82 height 7
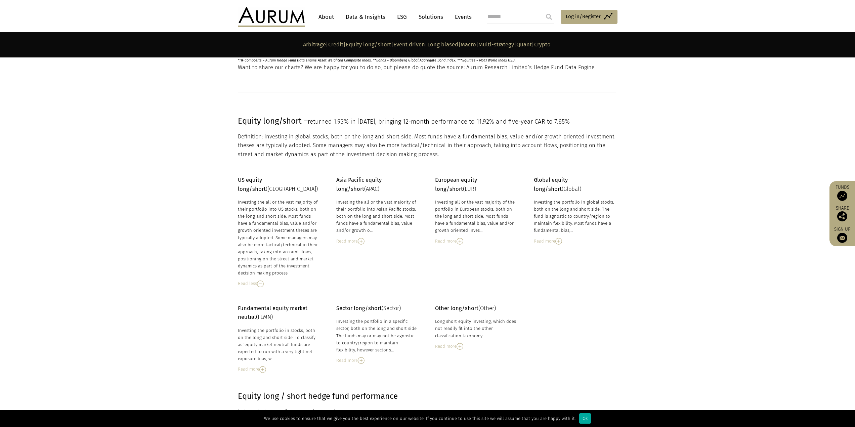
click at [360, 238] on div "Read more" at bounding box center [377, 241] width 82 height 7
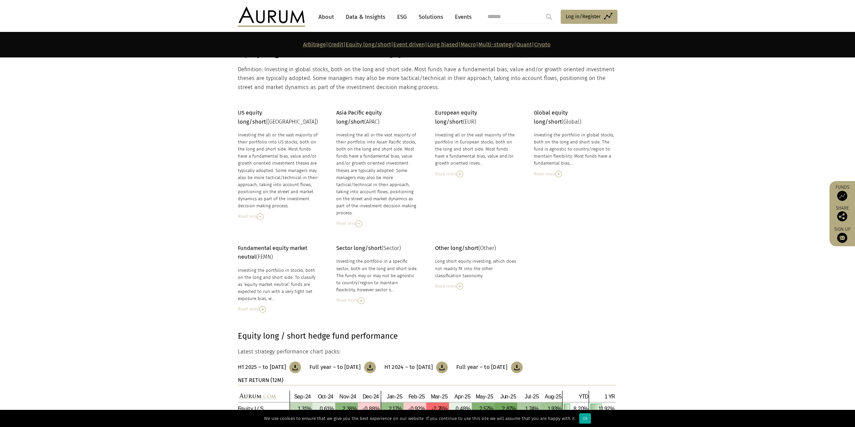
scroll to position [1176, 0]
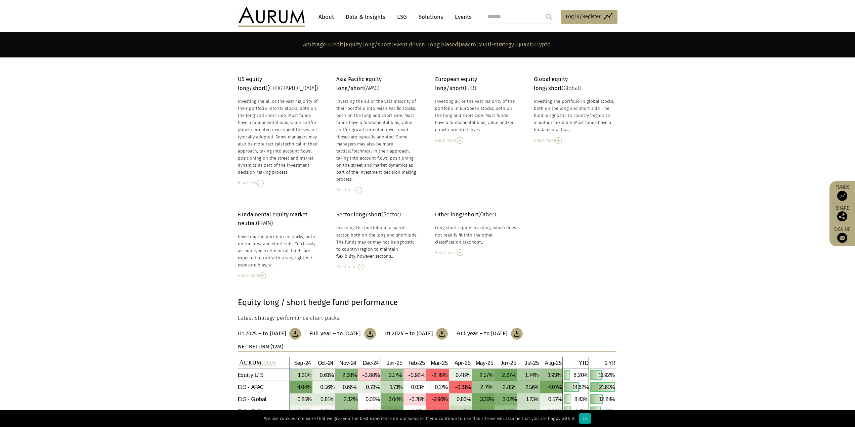
click at [259, 273] on div "Read more" at bounding box center [279, 275] width 82 height 7
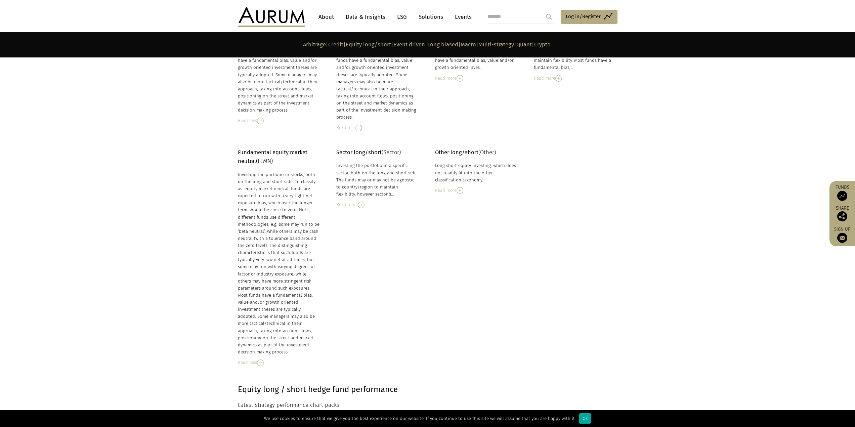
scroll to position [1244, 0]
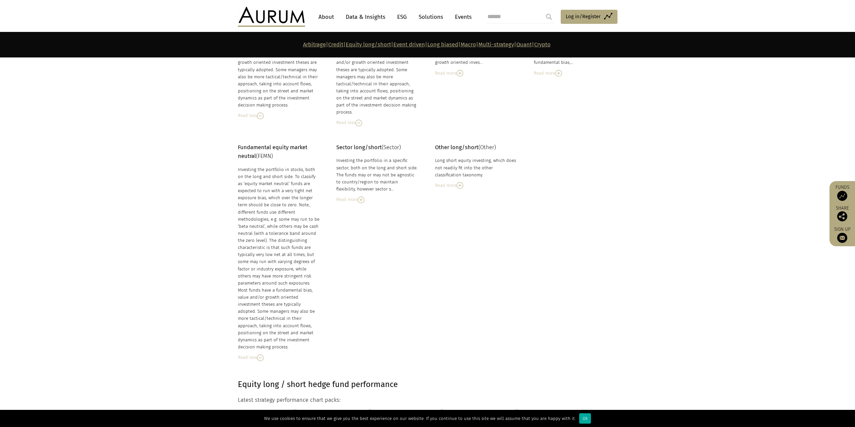
click at [359, 197] on img at bounding box center [361, 200] width 7 height 7
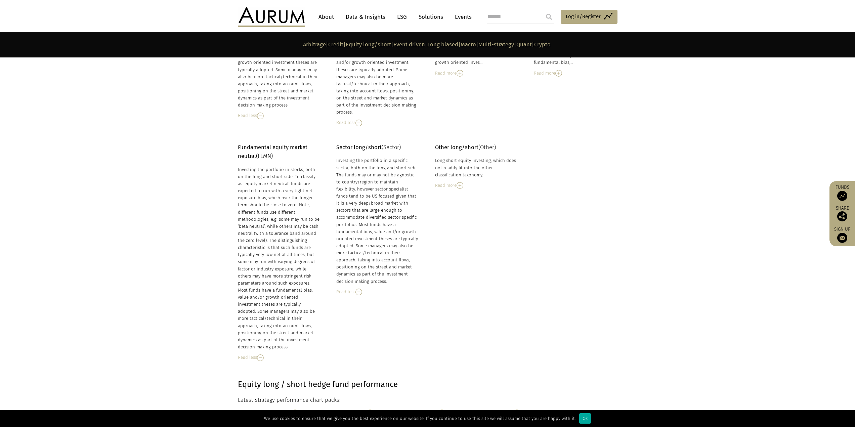
click at [466, 184] on div "Read more" at bounding box center [476, 185] width 82 height 7
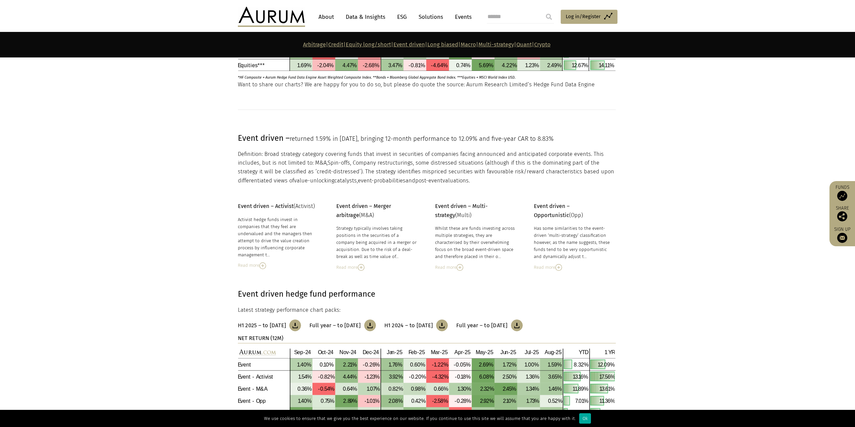
scroll to position [1781, 0]
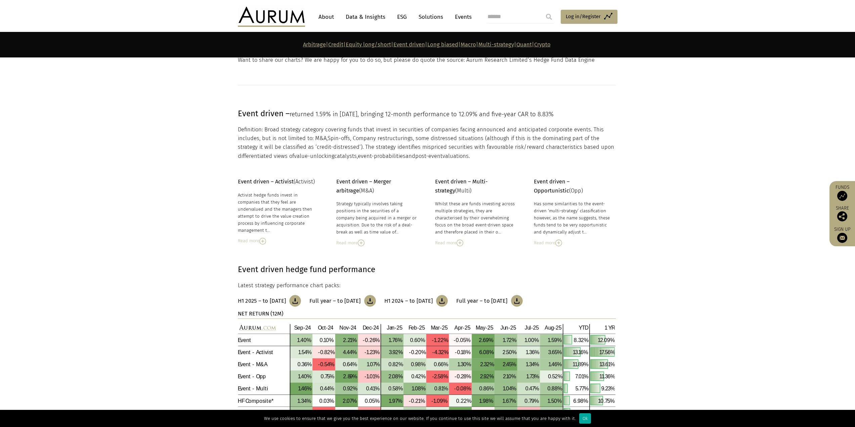
click at [264, 238] on img at bounding box center [262, 241] width 7 height 7
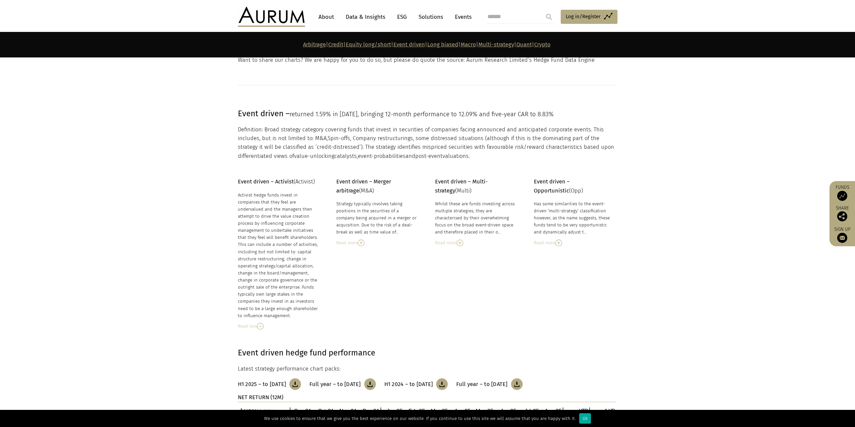
click at [355, 239] on div "Read more" at bounding box center [377, 242] width 82 height 7
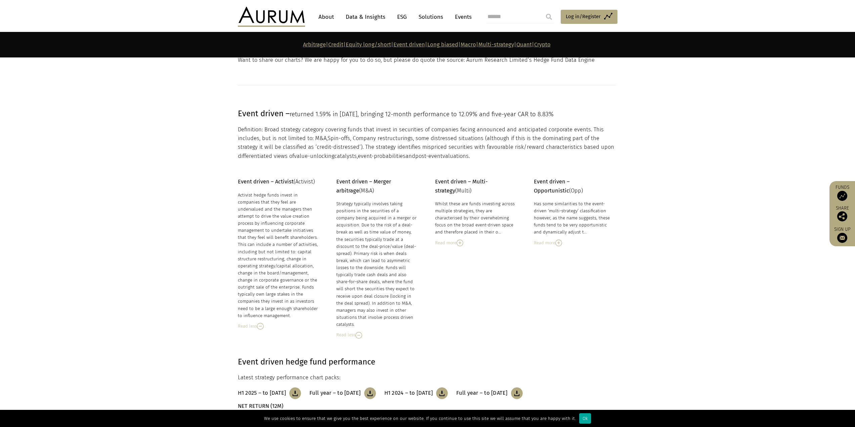
click at [456, 239] on div "Read more" at bounding box center [476, 242] width 82 height 7
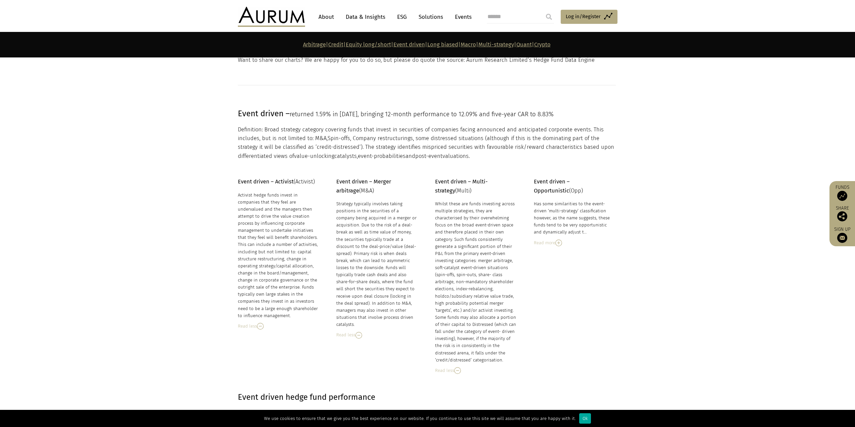
click at [562, 240] on img at bounding box center [559, 243] width 7 height 7
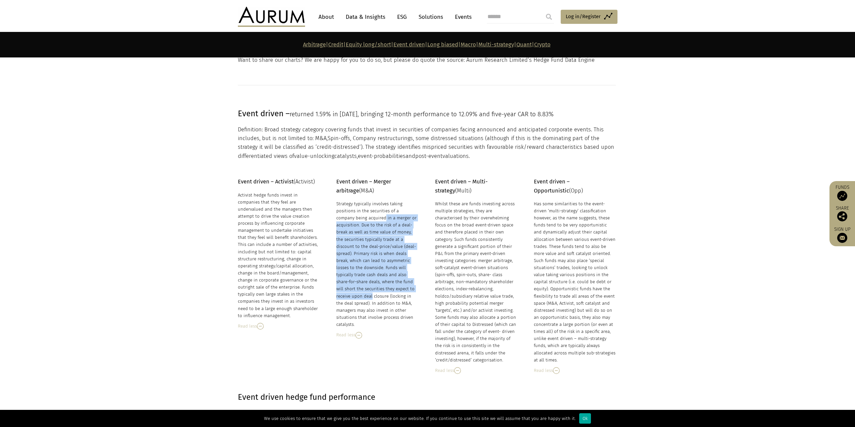
drag, startPoint x: 340, startPoint y: 211, endPoint x: 373, endPoint y: 284, distance: 79.9
click at [373, 284] on div "Strategy typically involves taking positions in the securities of a company bei…" at bounding box center [377, 264] width 82 height 128
click at [377, 258] on div "Strategy typically involves taking positions in the securities of a company bei…" at bounding box center [377, 264] width 82 height 128
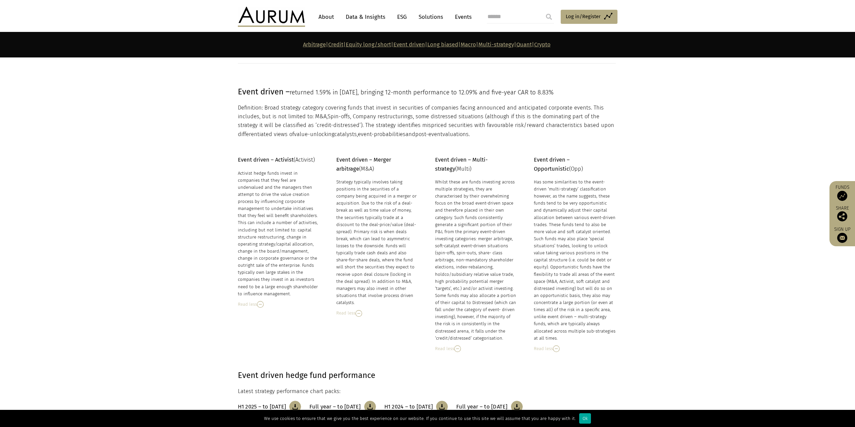
scroll to position [1815, 0]
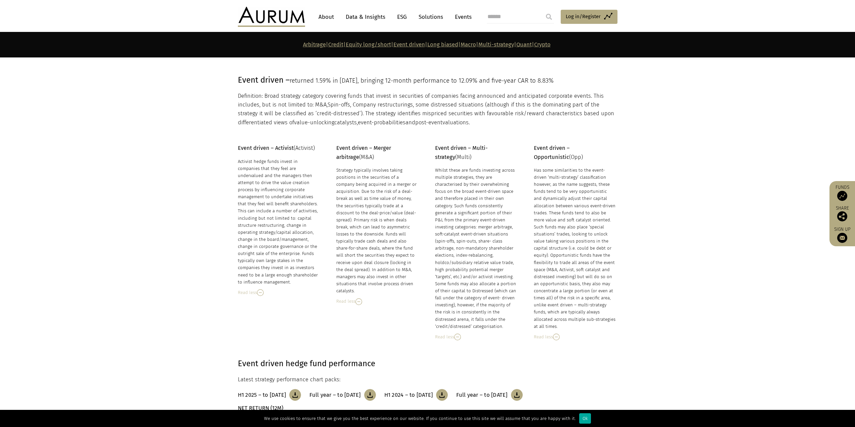
click at [459, 190] on div "Whilst these are funds investing across multiple strategies, they are character…" at bounding box center [476, 248] width 82 height 163
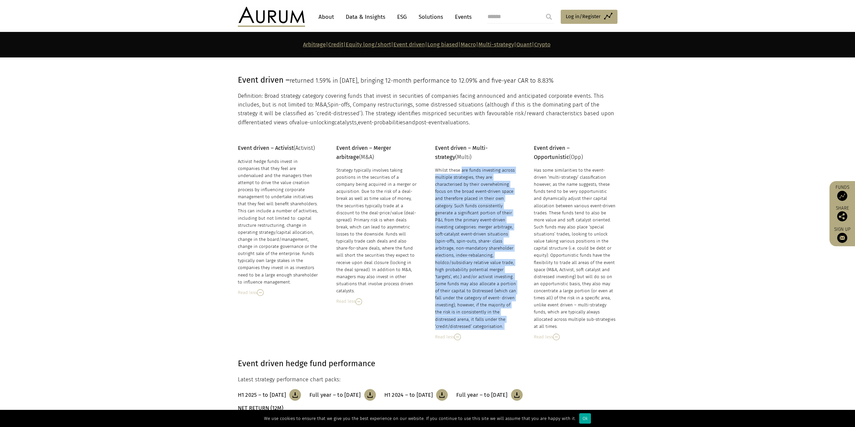
click at [459, 190] on div "Whilst these are funds investing across multiple strategies, they are character…" at bounding box center [476, 248] width 82 height 163
click at [458, 217] on div "Whilst these are funds investing across multiple strategies, they are character…" at bounding box center [476, 248] width 82 height 163
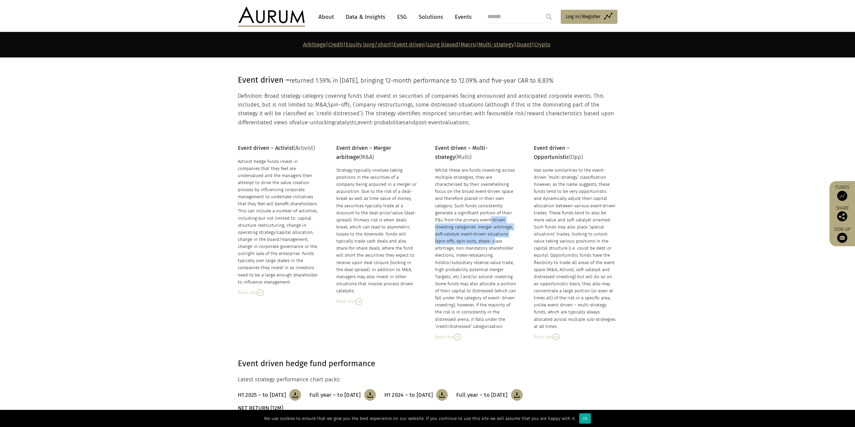
drag, startPoint x: 463, startPoint y: 214, endPoint x: 471, endPoint y: 230, distance: 18.0
click at [470, 232] on div "Whilst these are funds investing across multiple strategies, they are character…" at bounding box center [476, 248] width 82 height 163
click at [473, 225] on div "Whilst these are funds investing across multiple strategies, they are character…" at bounding box center [476, 248] width 82 height 163
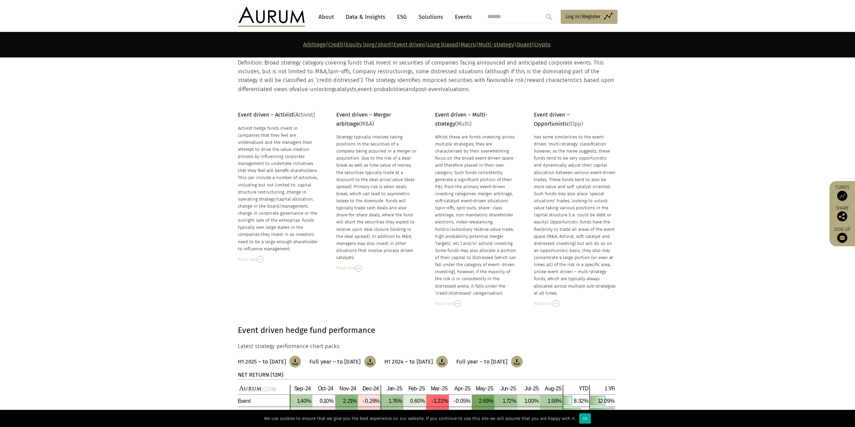
scroll to position [1849, 0]
drag, startPoint x: 464, startPoint y: 174, endPoint x: 462, endPoint y: 212, distance: 38.0
click at [462, 212] on div "Whilst these are funds investing across multiple strategies, they are character…" at bounding box center [476, 214] width 82 height 163
click at [466, 230] on div "Whilst these are funds investing across multiple strategies, they are character…" at bounding box center [476, 214] width 82 height 163
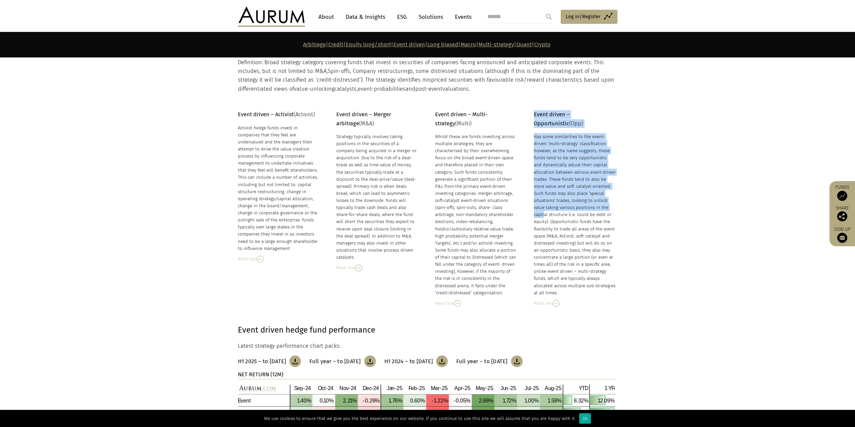
drag, startPoint x: 532, startPoint y: 192, endPoint x: 615, endPoint y: 195, distance: 83.1
click at [615, 195] on div "Event driven – Activist (Activist) Activist hedge funds invest in companies tha…" at bounding box center [427, 208] width 393 height 197
click at [593, 196] on div "Has some similarities to the event-driven ‘multi-strategy’ classification howev…" at bounding box center [575, 214] width 82 height 163
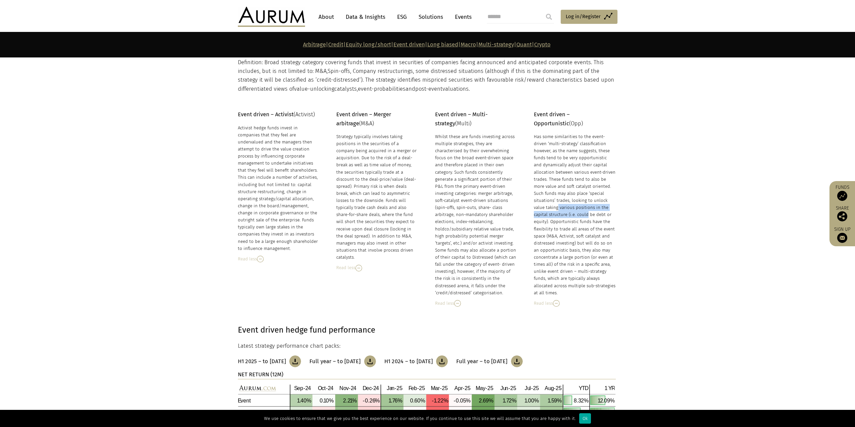
drag, startPoint x: 553, startPoint y: 196, endPoint x: 576, endPoint y: 199, distance: 23.3
click at [576, 199] on div "Has some similarities to the event-driven ‘multi-strategy’ classification howev…" at bounding box center [575, 214] width 82 height 163
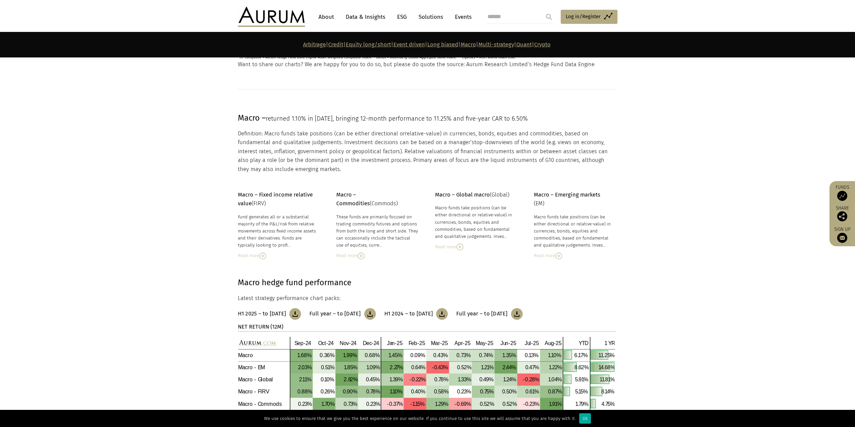
scroll to position [2689, 0]
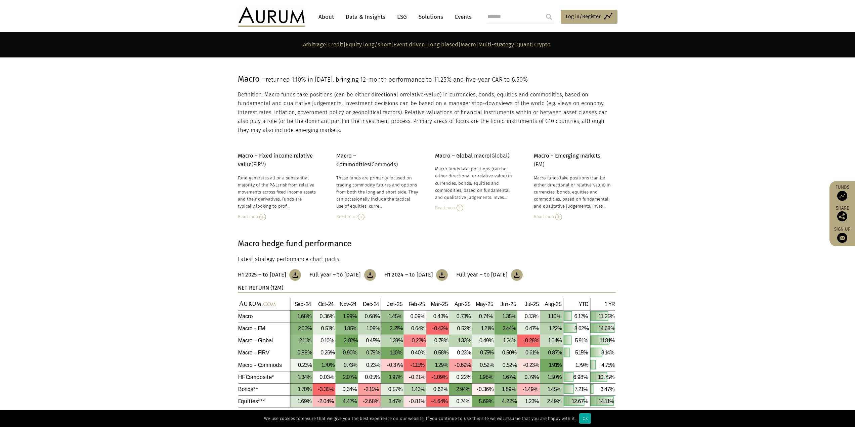
click at [258, 213] on div "Read more" at bounding box center [279, 216] width 82 height 7
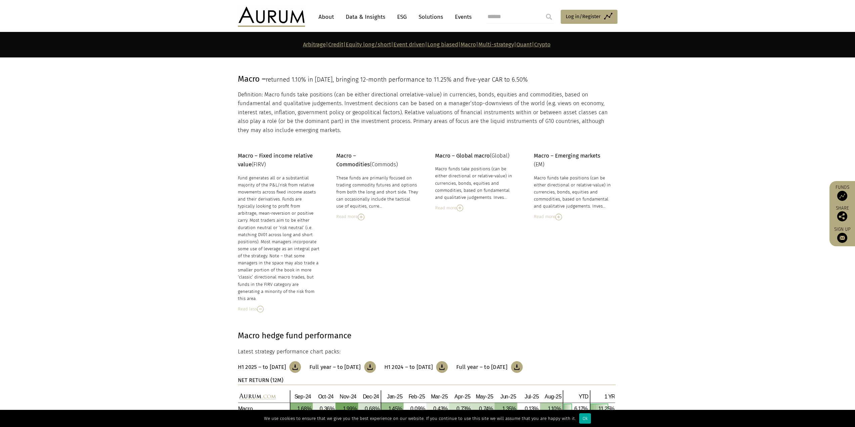
click at [353, 213] on div "Read more" at bounding box center [377, 216] width 82 height 7
click at [459, 205] on img at bounding box center [460, 208] width 7 height 7
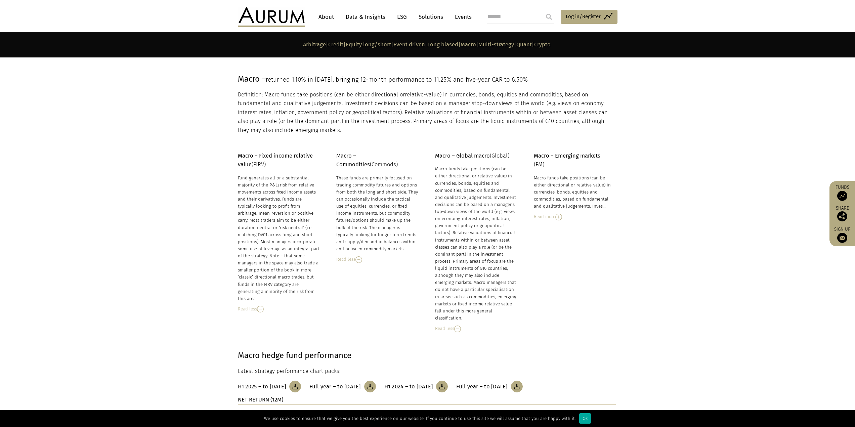
click at [555, 213] on div "Read more" at bounding box center [575, 216] width 82 height 7
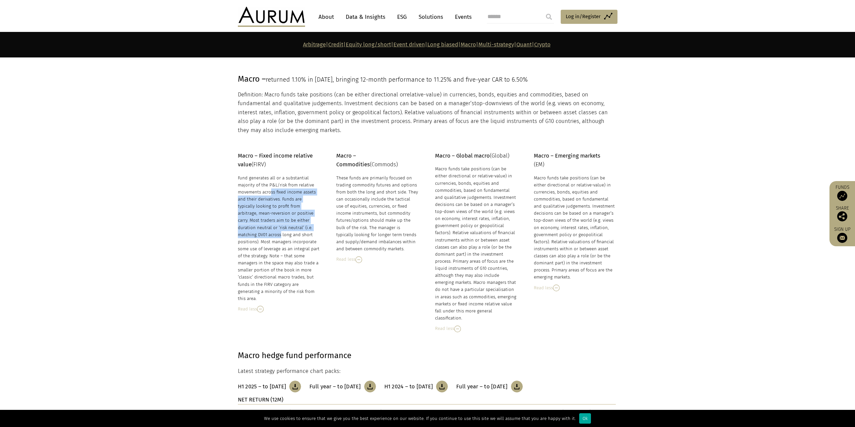
drag, startPoint x: 242, startPoint y: 186, endPoint x: 279, endPoint y: 219, distance: 48.8
click at [279, 219] on div "Fund generates all or a substantial majority of the P&L/risk from relative move…" at bounding box center [279, 238] width 82 height 128
click at [380, 217] on div "These funds are primarily focused on trading commodity futures and options from…" at bounding box center [377, 213] width 82 height 78
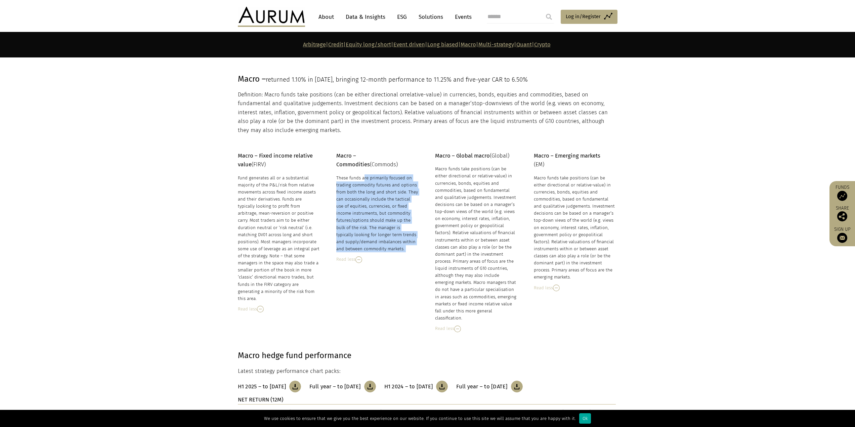
click at [380, 217] on div "These funds are primarily focused on trading commodity futures and options from…" at bounding box center [377, 213] width 82 height 78
click at [380, 212] on div "These funds are primarily focused on trading commodity futures and options from…" at bounding box center [377, 213] width 82 height 78
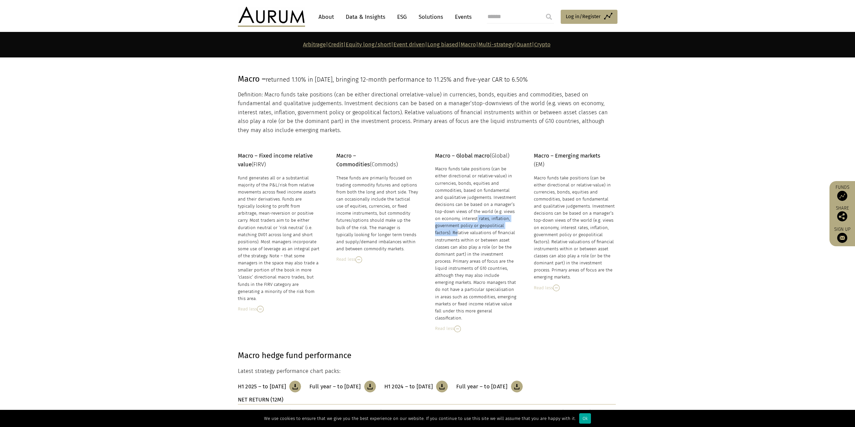
drag, startPoint x: 450, startPoint y: 209, endPoint x: 514, endPoint y: 218, distance: 64.8
click at [514, 218] on div "Macro funds take positions (can be either directional or relative-value) in cur…" at bounding box center [476, 243] width 82 height 156
click at [480, 230] on div "Macro funds take positions (can be either directional or relative-value) in cur…" at bounding box center [476, 243] width 82 height 156
drag, startPoint x: 459, startPoint y: 176, endPoint x: 465, endPoint y: 223, distance: 47.1
click at [465, 221] on div "Macro funds take positions (can be either directional or relative-value) in cur…" at bounding box center [476, 243] width 82 height 156
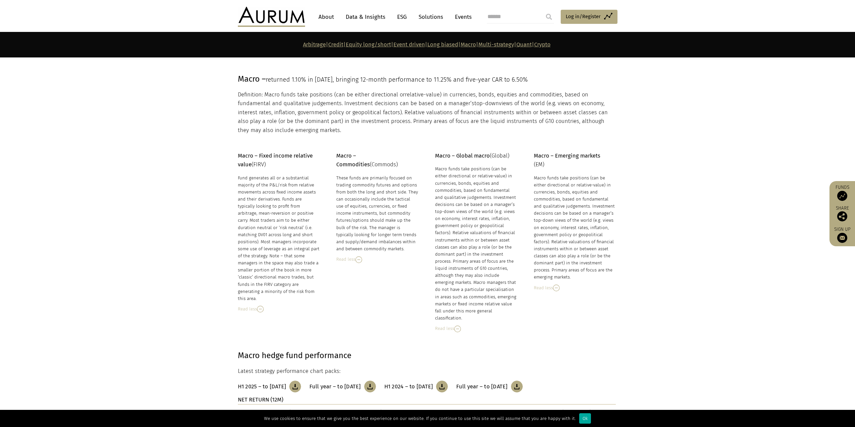
click at [465, 231] on div "Macro funds take positions (can be either directional or relative-value) in cur…" at bounding box center [476, 243] width 82 height 156
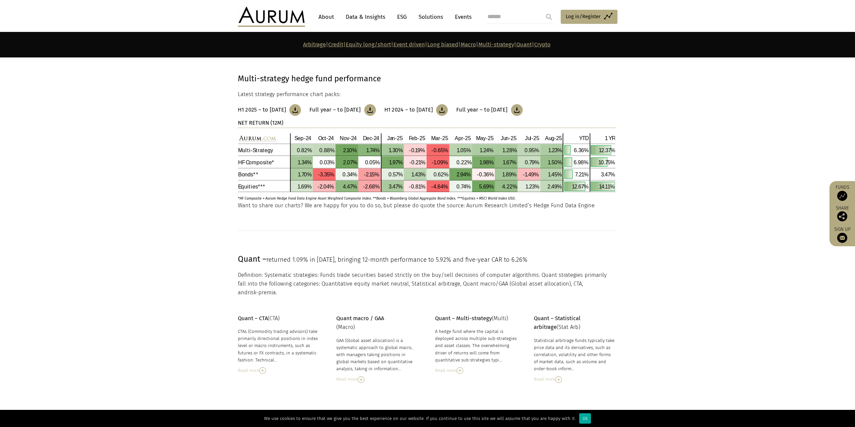
scroll to position [3260, 0]
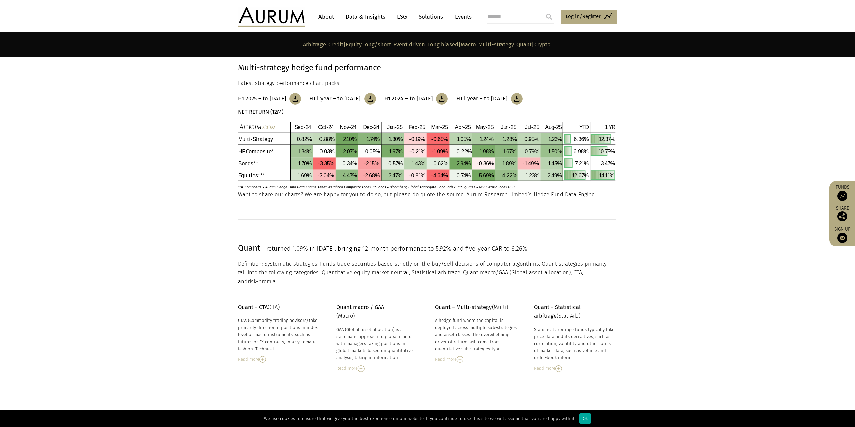
click at [253, 356] on div "Read more" at bounding box center [279, 359] width 82 height 7
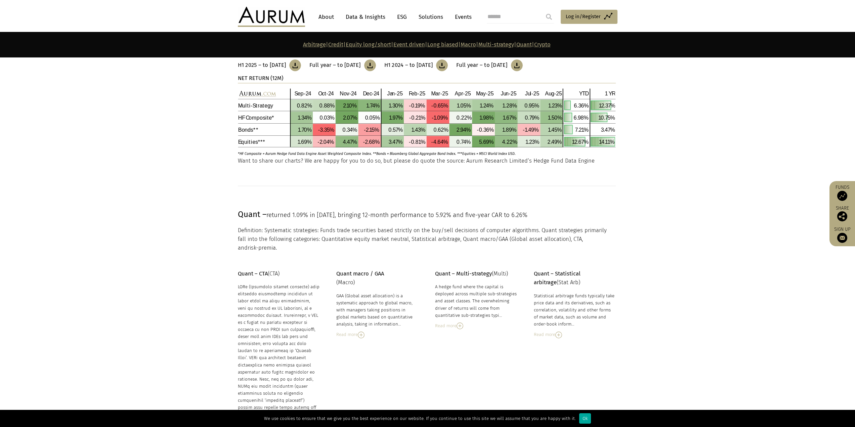
click at [355, 331] on div "Read more" at bounding box center [377, 334] width 82 height 7
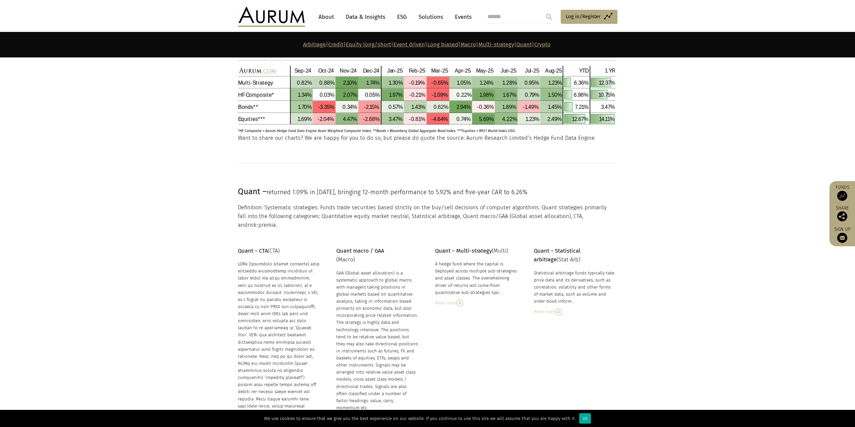
scroll to position [3328, 0]
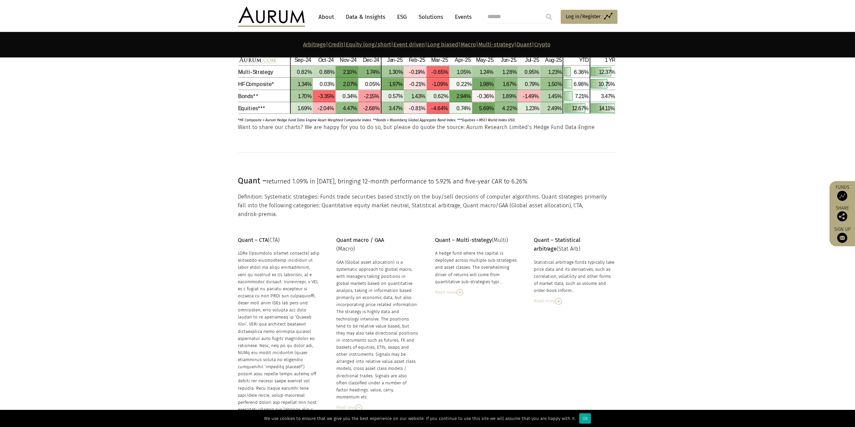
click at [458, 289] on img at bounding box center [460, 292] width 7 height 7
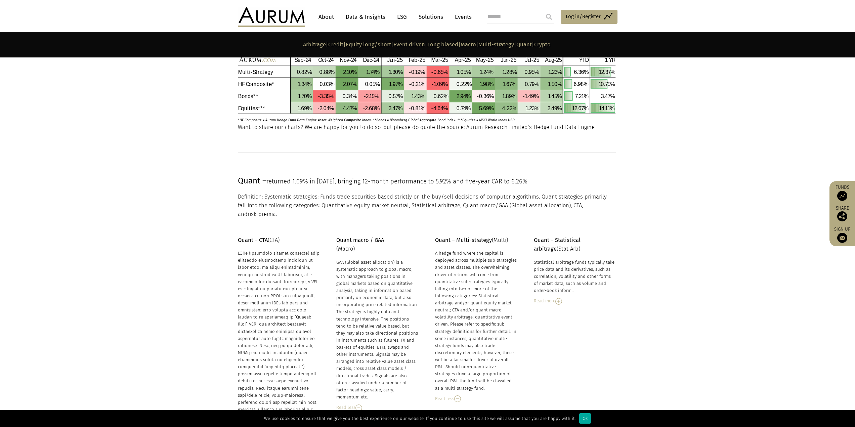
click at [550, 297] on div "Read more" at bounding box center [575, 300] width 82 height 7
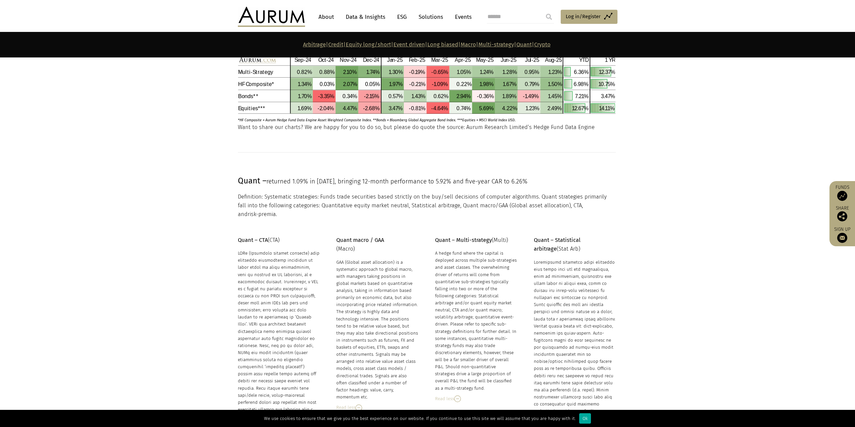
click at [254, 250] on div at bounding box center [279, 374] width 82 height 248
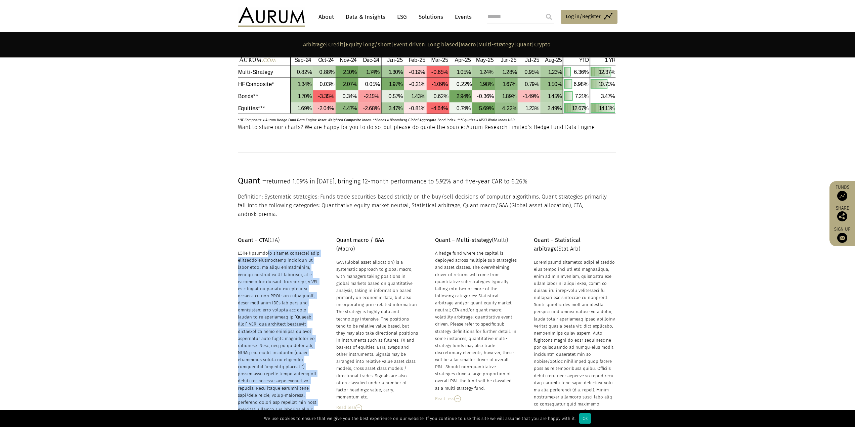
click at [254, 250] on div at bounding box center [279, 374] width 82 height 248
click at [268, 250] on div at bounding box center [279, 374] width 82 height 248
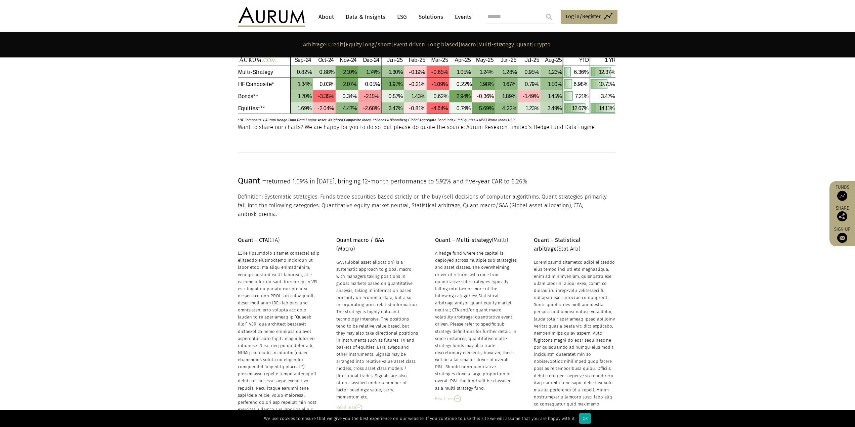
scroll to position [3361, 0]
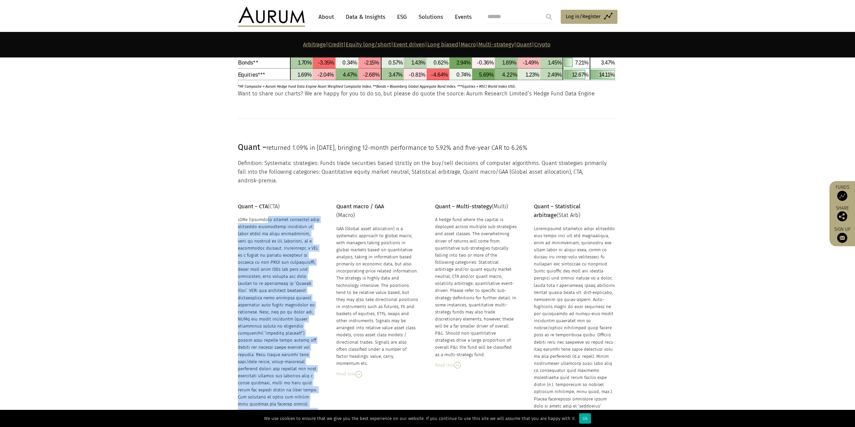
drag, startPoint x: 272, startPoint y: 196, endPoint x: 320, endPoint y: 199, distance: 48.5
click at [320, 202] on div "Quant – CTA (CTA) CTAs (Commodity trading advisors) take primarily directional …" at bounding box center [427, 371] width 393 height 339
click at [291, 216] on div at bounding box center [279, 340] width 82 height 248
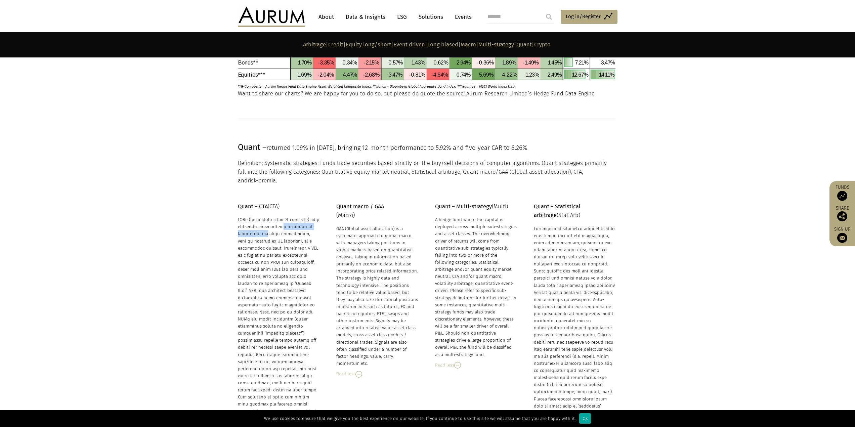
drag, startPoint x: 253, startPoint y: 204, endPoint x: 306, endPoint y: 202, distance: 52.8
click at [306, 216] on div at bounding box center [279, 340] width 82 height 248
click at [281, 216] on div at bounding box center [279, 340] width 82 height 248
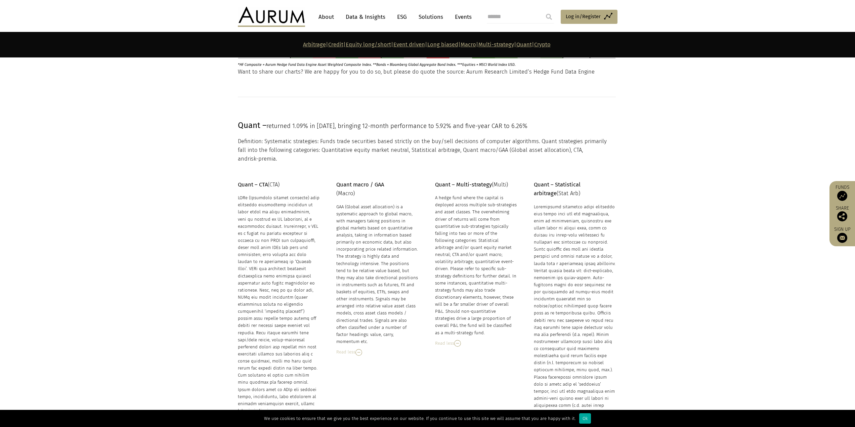
scroll to position [3395, 0]
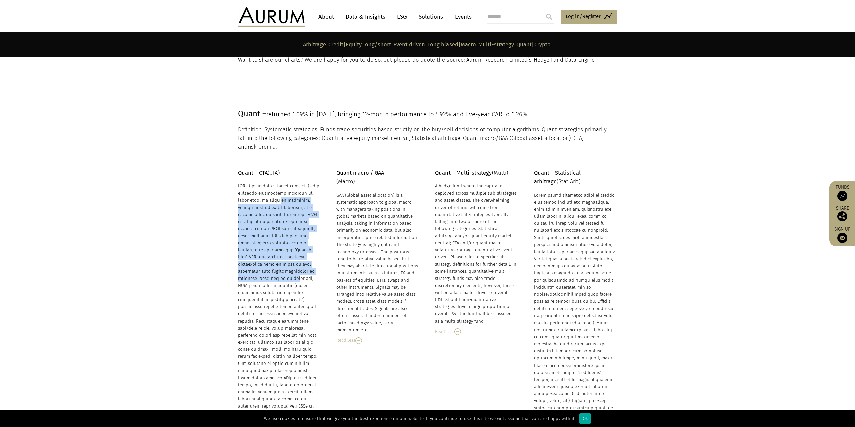
drag, startPoint x: 242, startPoint y: 176, endPoint x: 272, endPoint y: 251, distance: 81.5
click at [272, 251] on div at bounding box center [279, 307] width 82 height 248
click at [292, 232] on div at bounding box center [279, 307] width 82 height 248
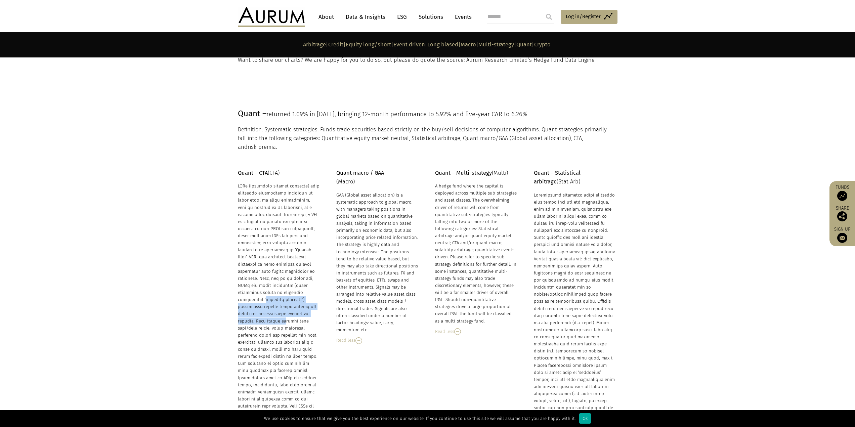
drag, startPoint x: 278, startPoint y: 265, endPoint x: 281, endPoint y: 285, distance: 20.1
click at [281, 285] on div at bounding box center [279, 307] width 82 height 248
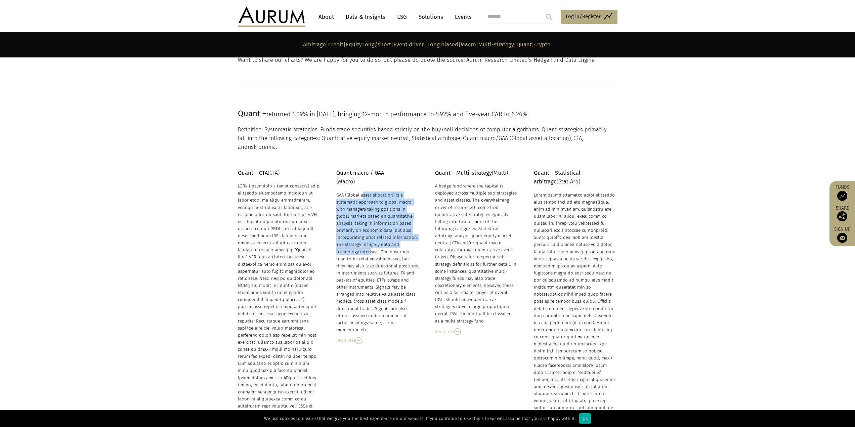
drag, startPoint x: 337, startPoint y: 170, endPoint x: 375, endPoint y: 222, distance: 64.1
click at [375, 222] on div "GAA (Global asset allocation) is a systematic approach to global macro, with ma…" at bounding box center [377, 263] width 82 height 142
click at [373, 206] on div "GAA (Global asset allocation) is a systematic approach to global macro, with ma…" at bounding box center [377, 263] width 82 height 142
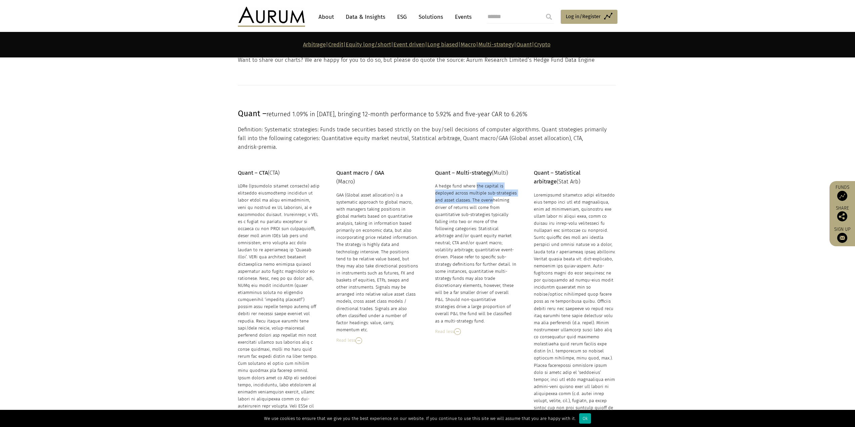
drag, startPoint x: 449, startPoint y: 163, endPoint x: 465, endPoint y: 179, distance: 22.3
click at [465, 183] on div "A hedge fund where the capital is deployed across multiple sub-strategies and a…" at bounding box center [476, 254] width 82 height 142
click at [466, 193] on div "A hedge fund where the capital is deployed across multiple sub-strategies and a…" at bounding box center [476, 254] width 82 height 142
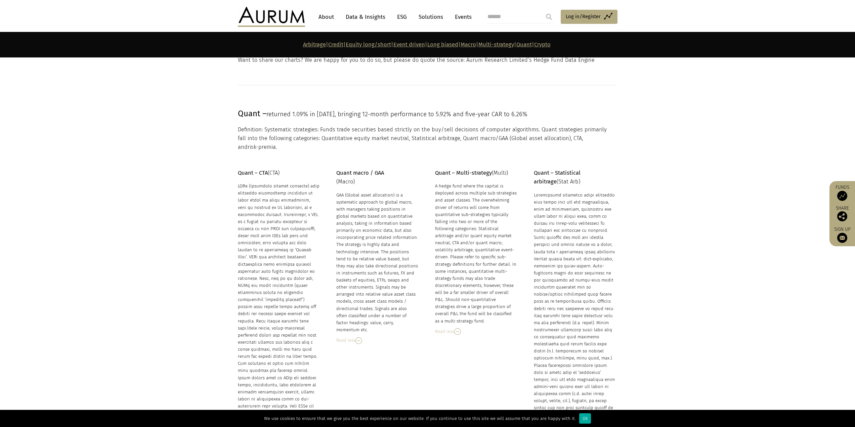
click at [466, 193] on div "A hedge fund where the capital is deployed across multiple sub-strategies and a…" at bounding box center [476, 254] width 82 height 142
click at [468, 210] on div "A hedge fund where the capital is deployed across multiple sub-strategies and a…" at bounding box center [476, 254] width 82 height 142
click at [469, 212] on div "A hedge fund where the capital is deployed across multiple sub-strategies and a…" at bounding box center [476, 254] width 82 height 142
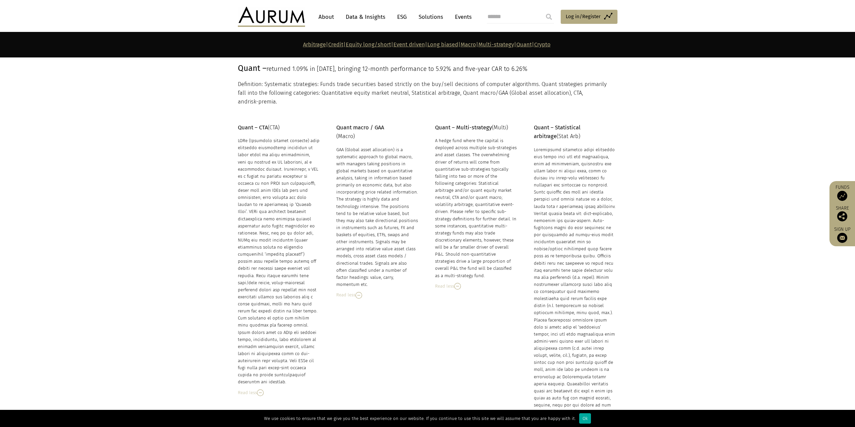
scroll to position [3428, 0]
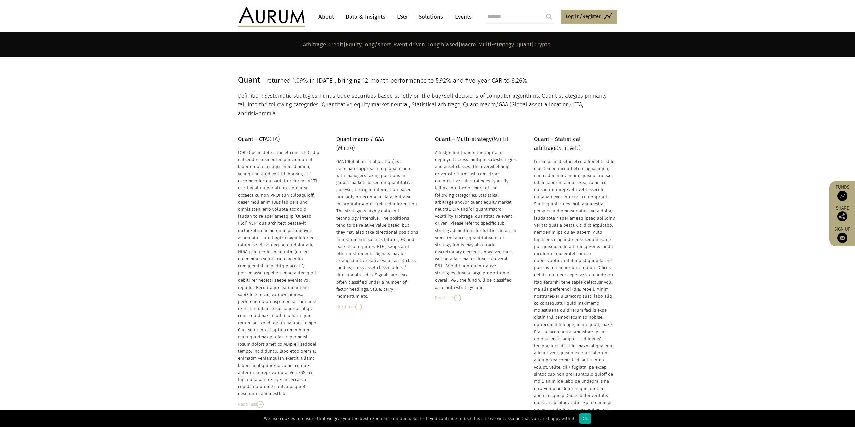
click at [518, 139] on div "Quant – CTA (CTA) CTAs (Commodity trading advisors) take primarily directional …" at bounding box center [427, 304] width 393 height 339
click at [565, 158] on div at bounding box center [575, 310] width 82 height 305
click at [566, 158] on div at bounding box center [575, 310] width 82 height 305
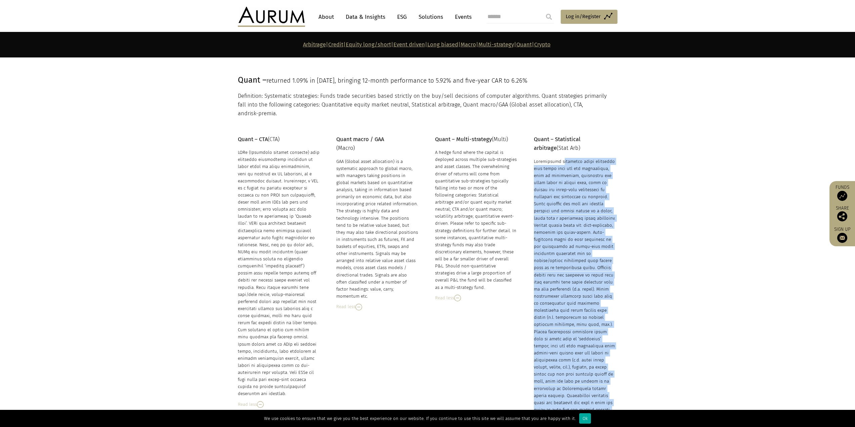
click at [566, 158] on div at bounding box center [575, 310] width 82 height 305
click at [582, 177] on div at bounding box center [575, 310] width 82 height 305
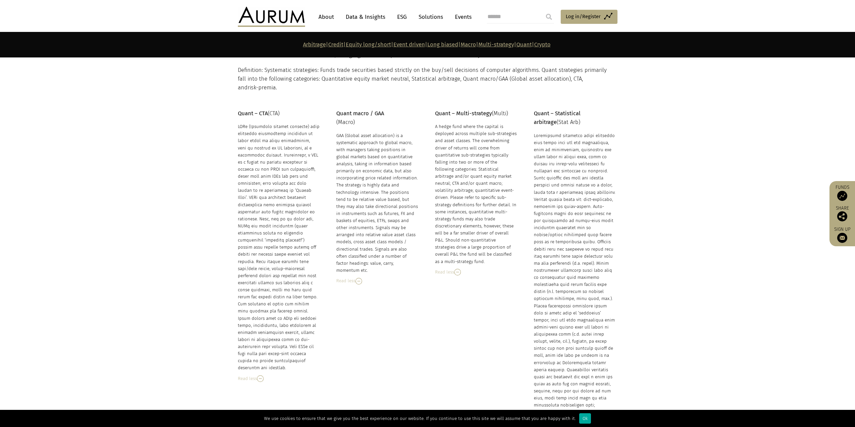
scroll to position [3462, 0]
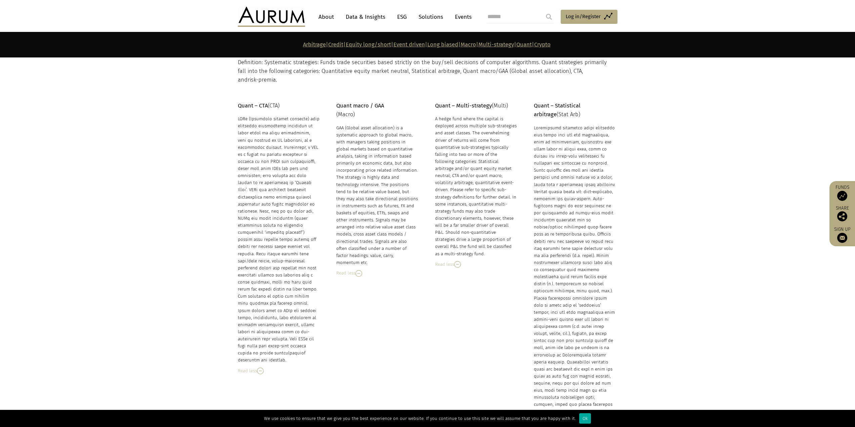
click at [569, 167] on div at bounding box center [575, 276] width 82 height 305
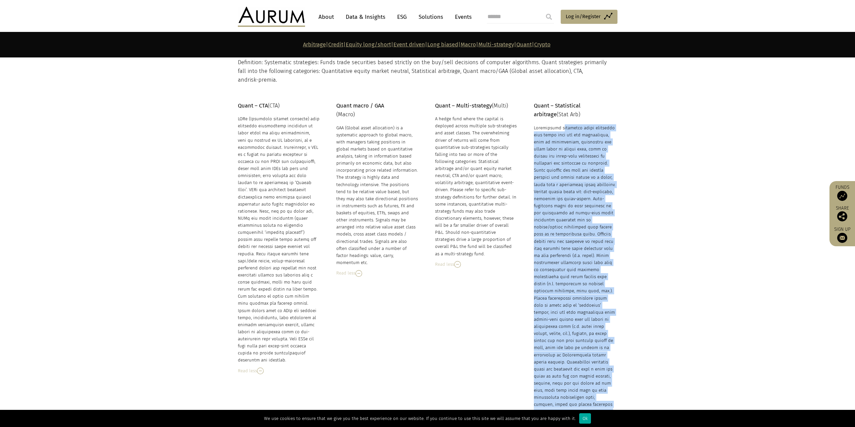
click at [569, 167] on div at bounding box center [575, 276] width 82 height 305
click at [569, 198] on div at bounding box center [575, 276] width 82 height 305
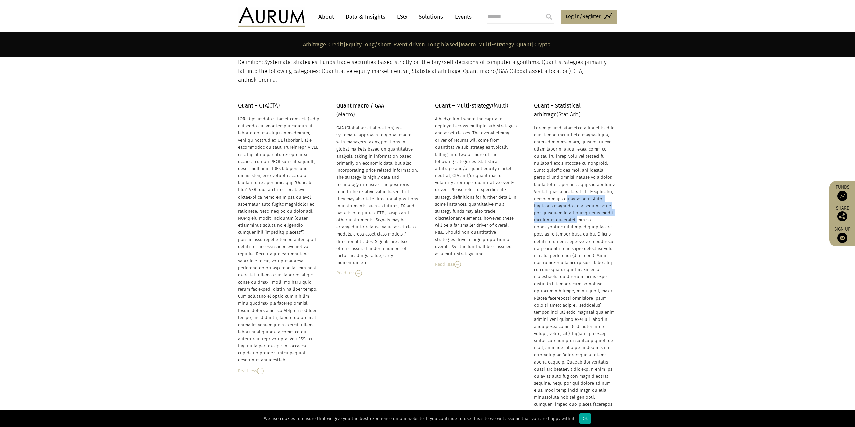
drag, startPoint x: 569, startPoint y: 167, endPoint x: 575, endPoint y: 190, distance: 23.0
click at [575, 190] on div at bounding box center [575, 276] width 82 height 305
click at [576, 197] on div at bounding box center [575, 276] width 82 height 305
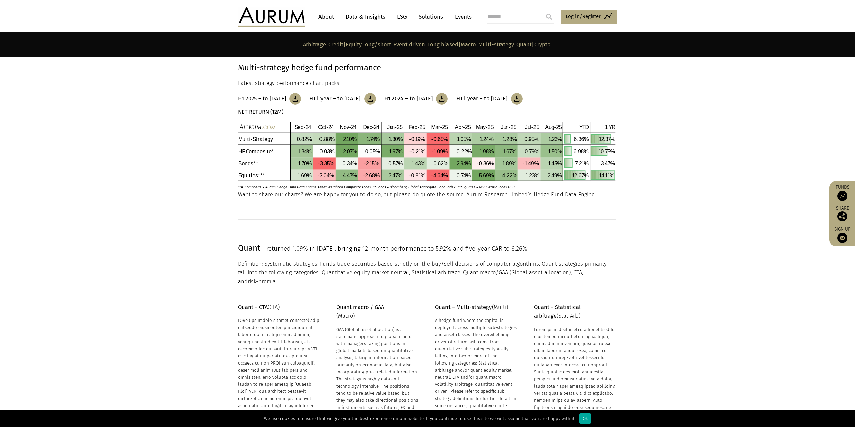
scroll to position [3025, 0]
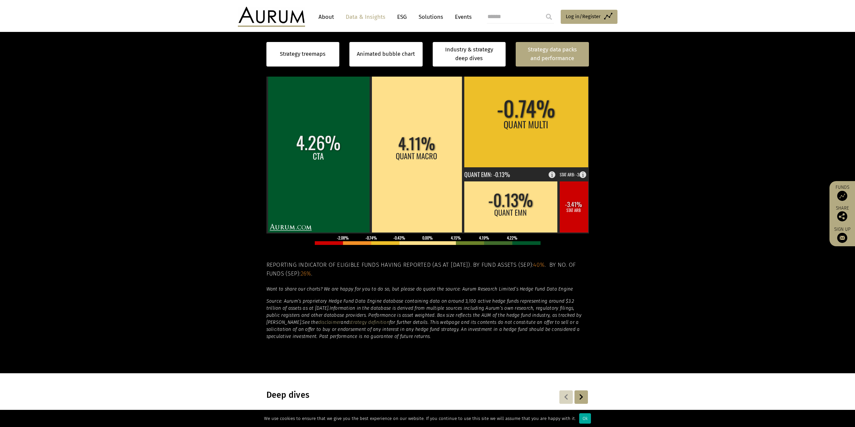
scroll to position [186, 0]
click at [578, 219] on rect at bounding box center [574, 206] width 29 height 51
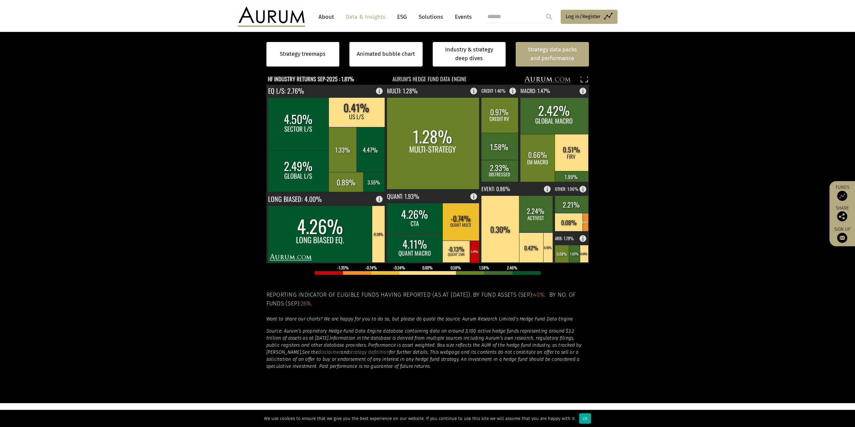
scroll to position [153, 0]
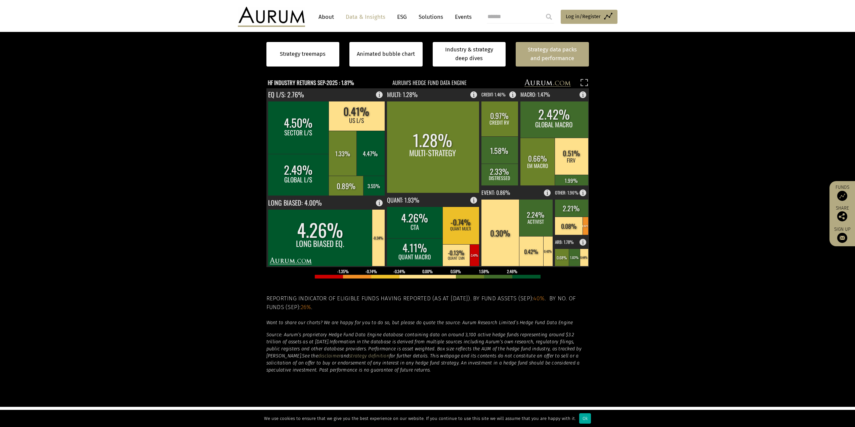
click at [785, 168] on section "Strategy treemaps Animated bubble chart Industry & strategy deep dives Strategy…" at bounding box center [427, 197] width 855 height 420
